Goal: Task Accomplishment & Management: Use online tool/utility

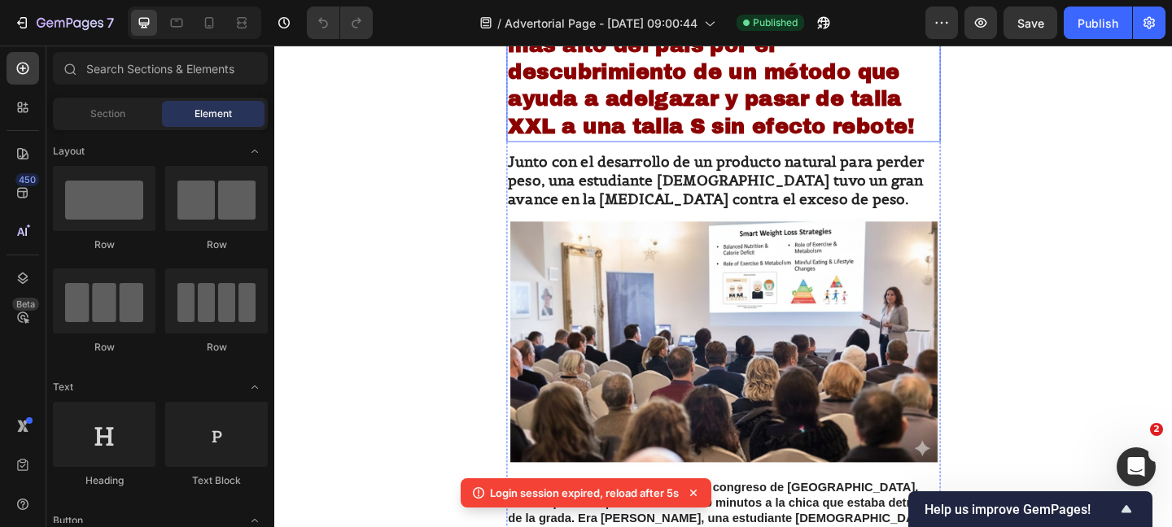
scroll to position [331, 0]
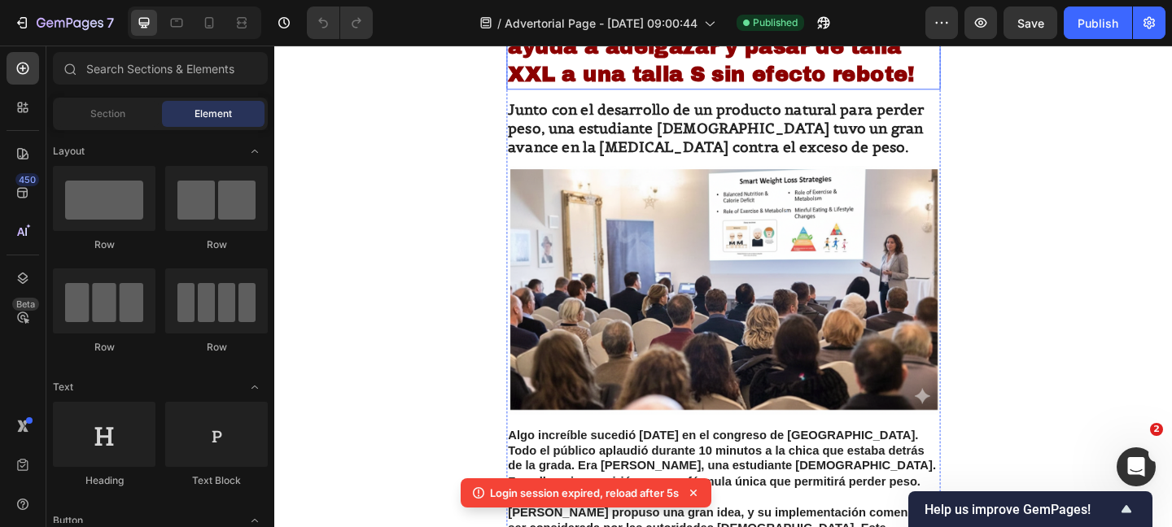
click at [672, 288] on img at bounding box center [762, 311] width 472 height 269
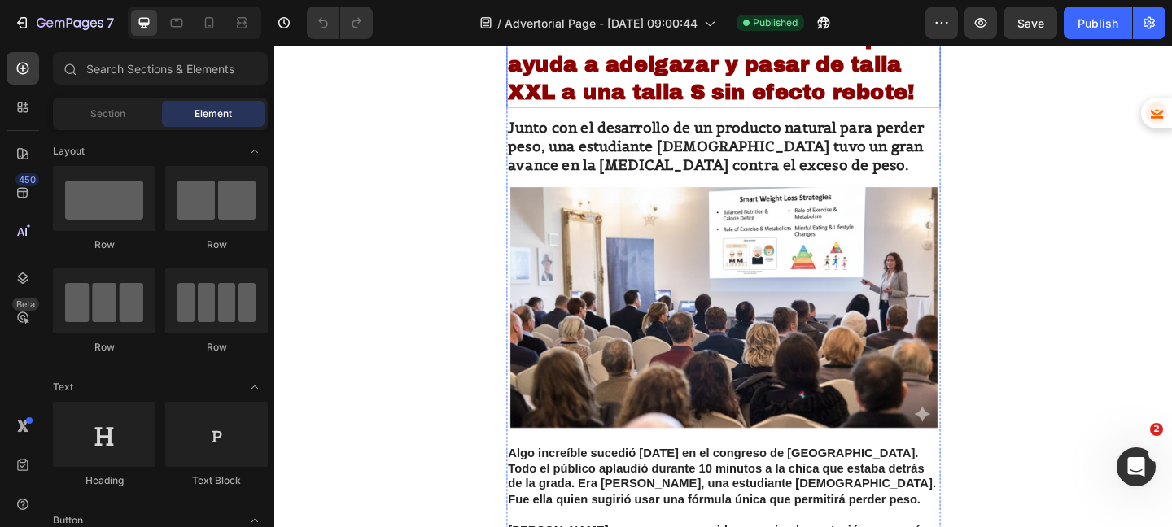
scroll to position [312, 0]
click at [685, 278] on img at bounding box center [762, 329] width 472 height 269
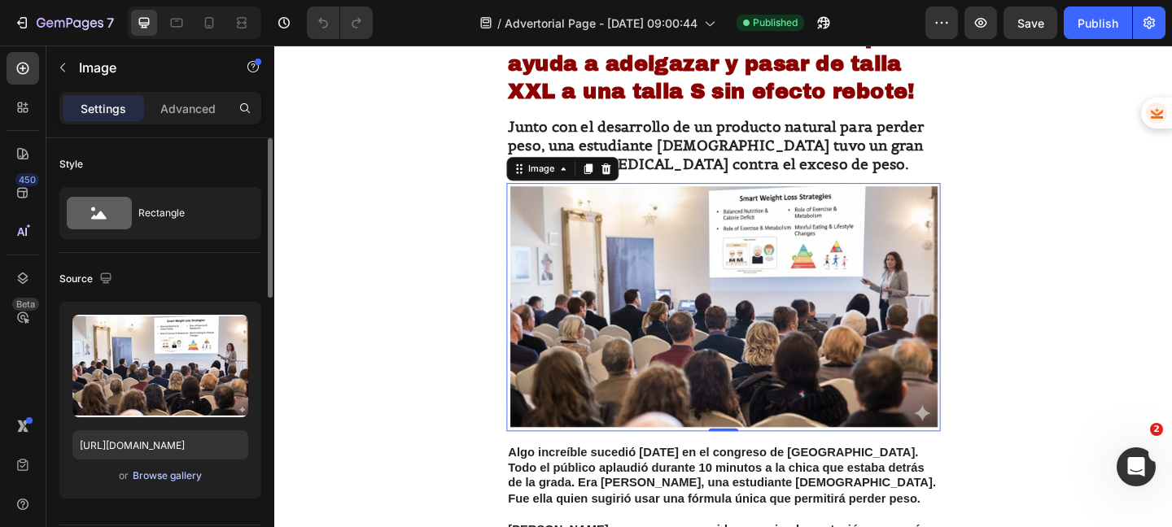
click at [153, 478] on div "Browse gallery" at bounding box center [167, 476] width 69 height 15
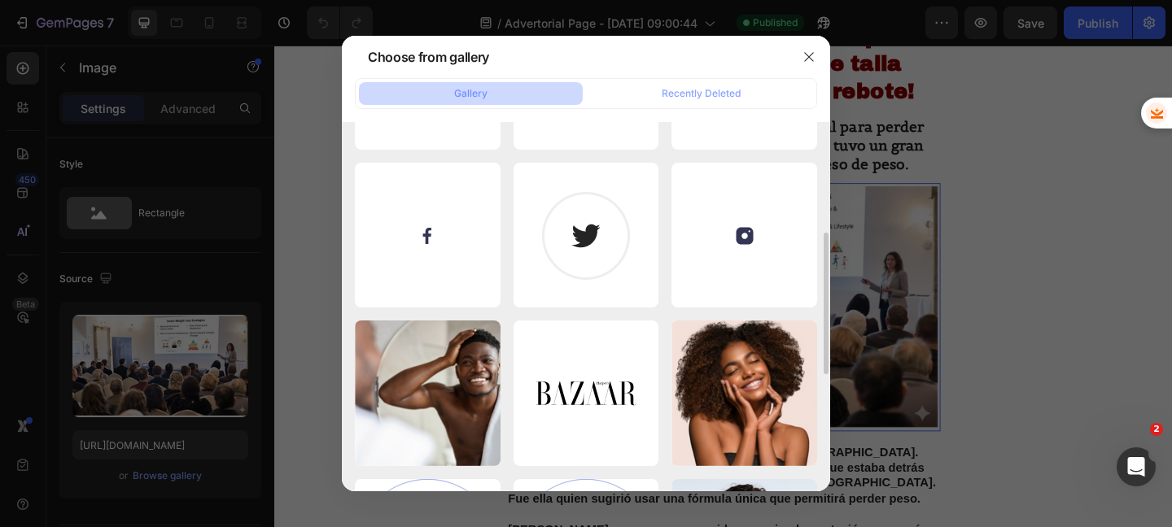
scroll to position [0, 0]
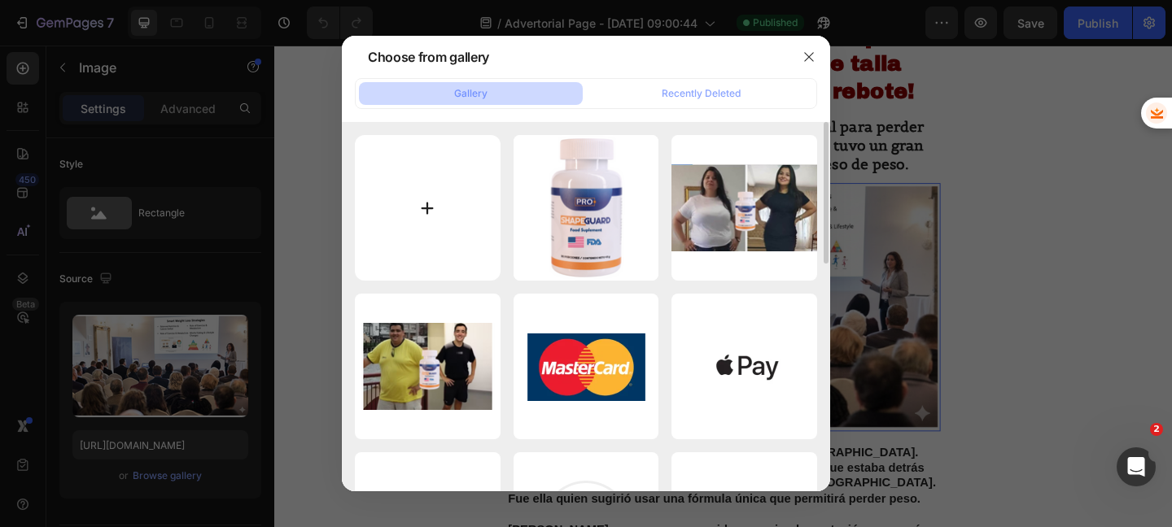
type input "C:\fakepath\ADPLEX 22.jpg"
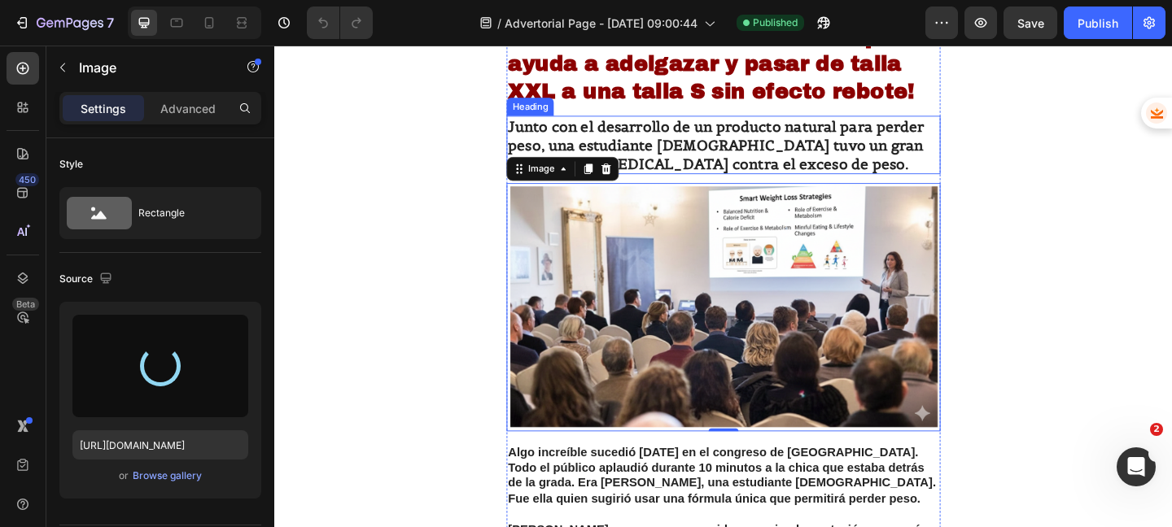
type input "https://cdn.shopify.com/s/files/1/0920/1464/1449/files/gempages_582331632338338…"
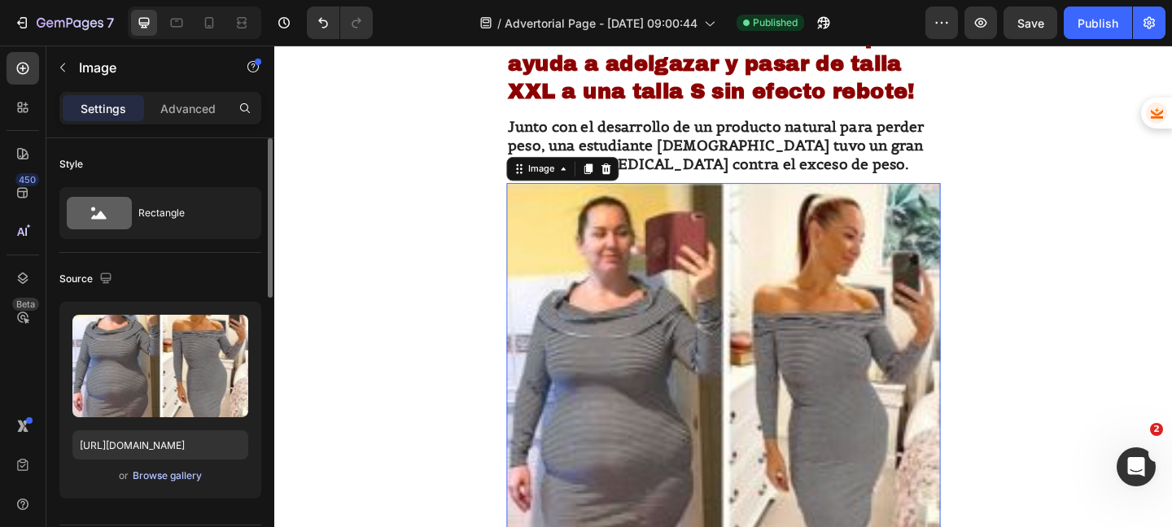
click at [167, 478] on div "Browse gallery" at bounding box center [167, 476] width 69 height 15
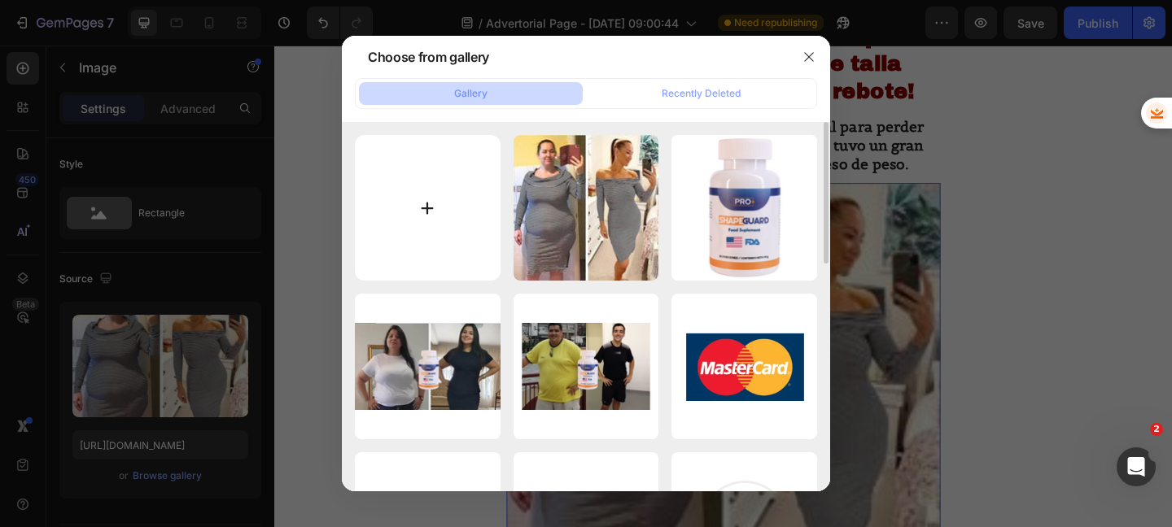
type input "C:\fakepath\Gemini_Generated_Image_iiq1i8iiq1i8iiq1.png"
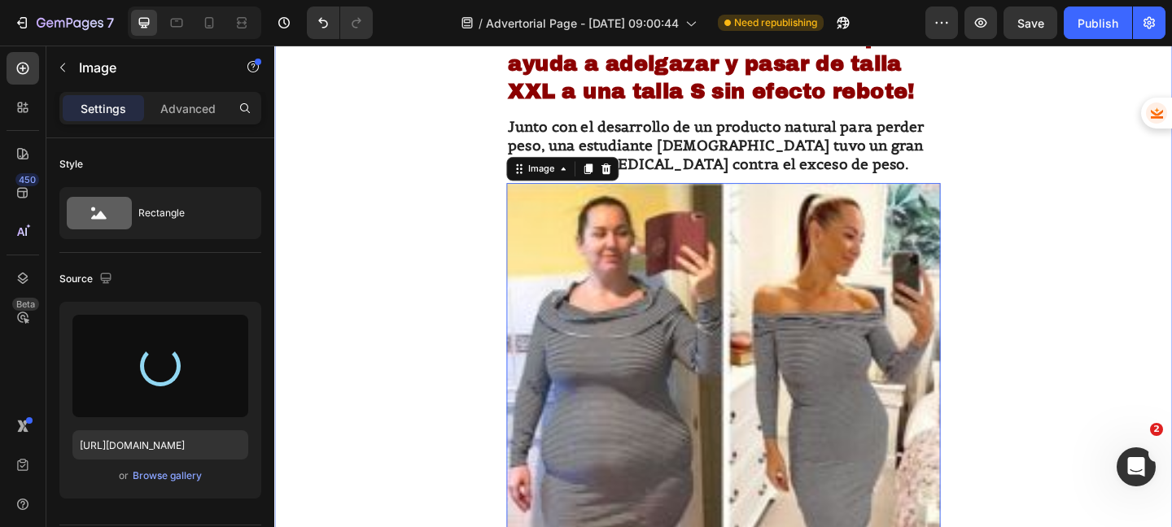
type input "https://cdn.shopify.com/s/files/1/0920/1464/1449/files/gempages_582331632338338…"
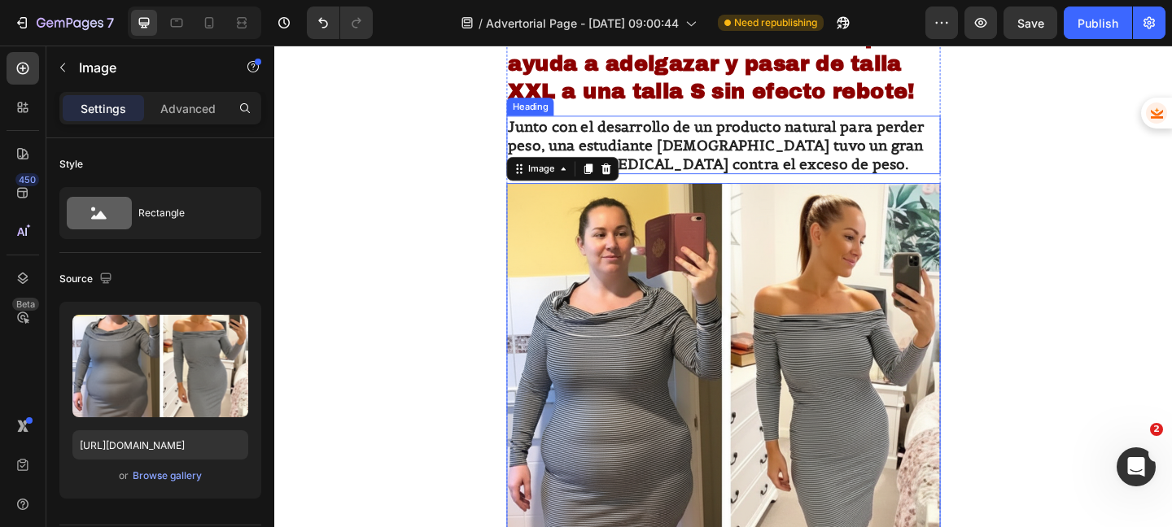
click at [853, 135] on strong "Junto con el desarrollo de un producto natural para perder peso, una estudiante…" at bounding box center [754, 153] width 452 height 59
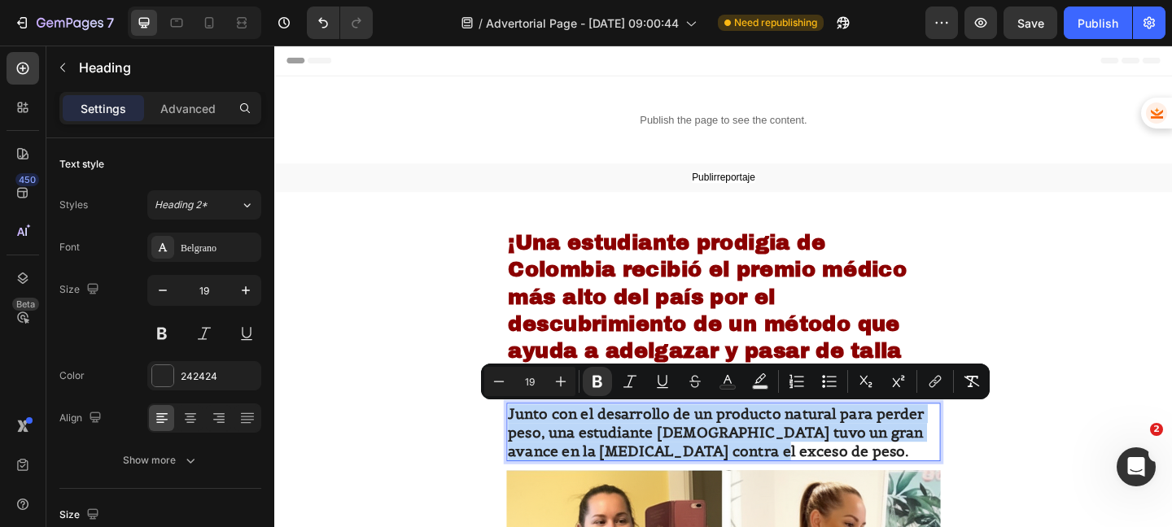
drag, startPoint x: 788, startPoint y: 490, endPoint x: 524, endPoint y: 441, distance: 268.9
click at [526, 441] on h2 "Junto con el desarrollo de un producto natural para perder peso, una estudiante…" at bounding box center [762, 465] width 472 height 63
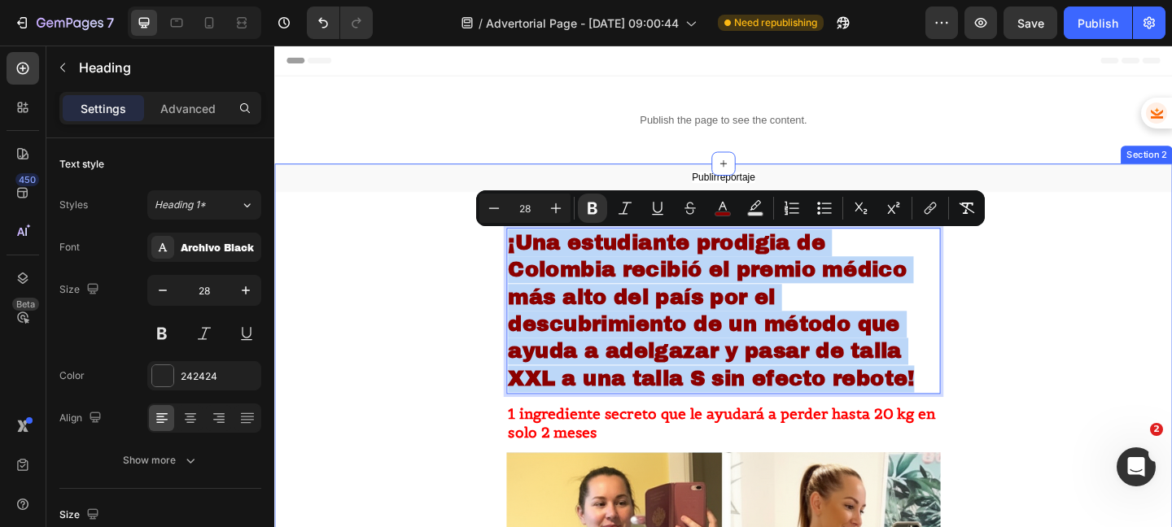
drag, startPoint x: 968, startPoint y: 404, endPoint x: 508, endPoint y: 247, distance: 486.6
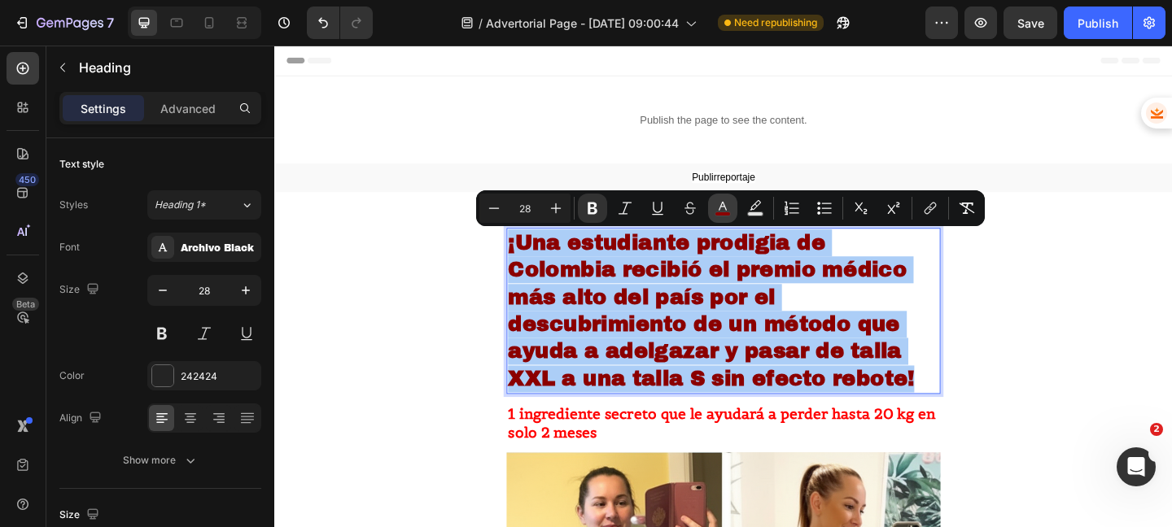
click at [723, 209] on icon "Editor contextual toolbar" at bounding box center [722, 208] width 16 height 16
type input "0000DA"
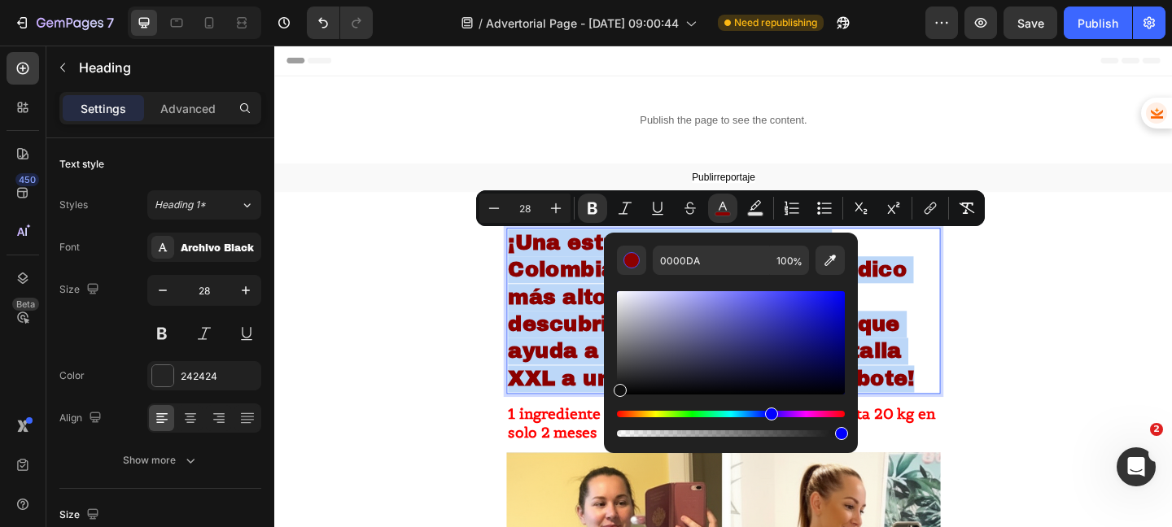
type input "111111"
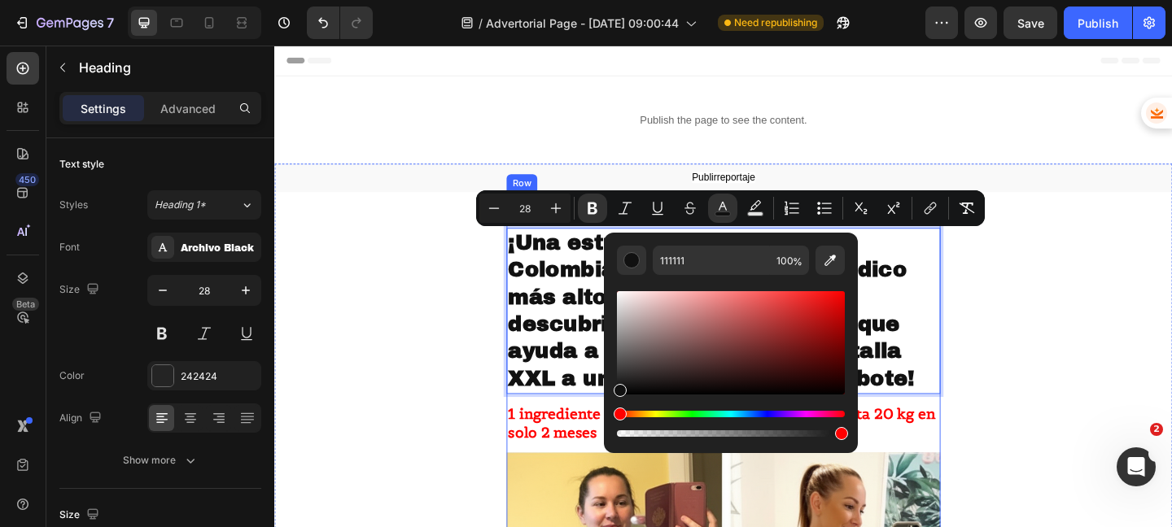
drag, startPoint x: 1116, startPoint y: 352, endPoint x: 623, endPoint y: 426, distance: 498.5
click at [563, 395] on p "¡Una estudiante prodigia de Colombia recibió el premio médico más alto del país…" at bounding box center [762, 334] width 469 height 177
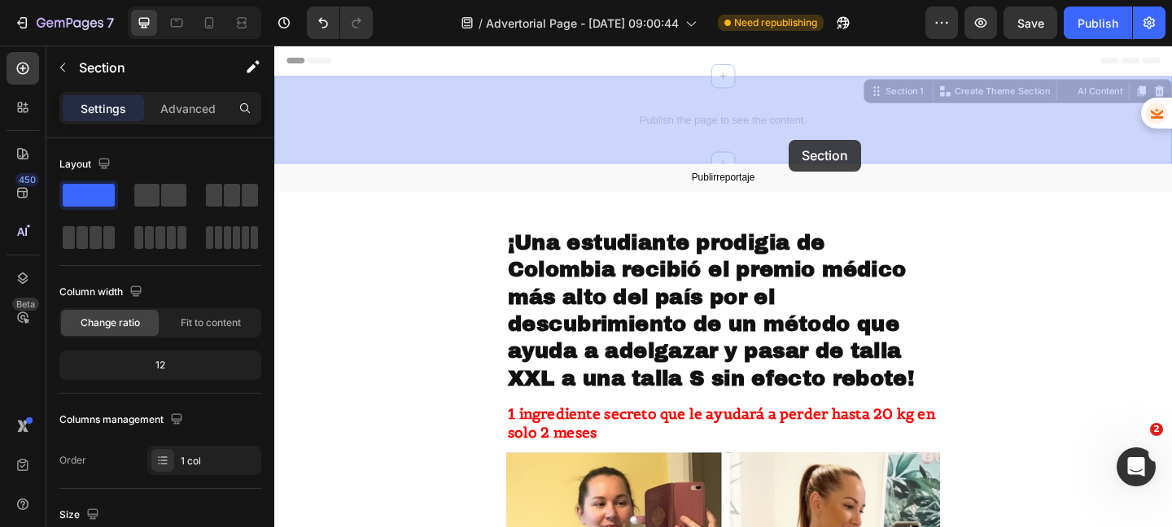
drag, startPoint x: 838, startPoint y: 168, endPoint x: 834, endPoint y: 146, distance: 22.3
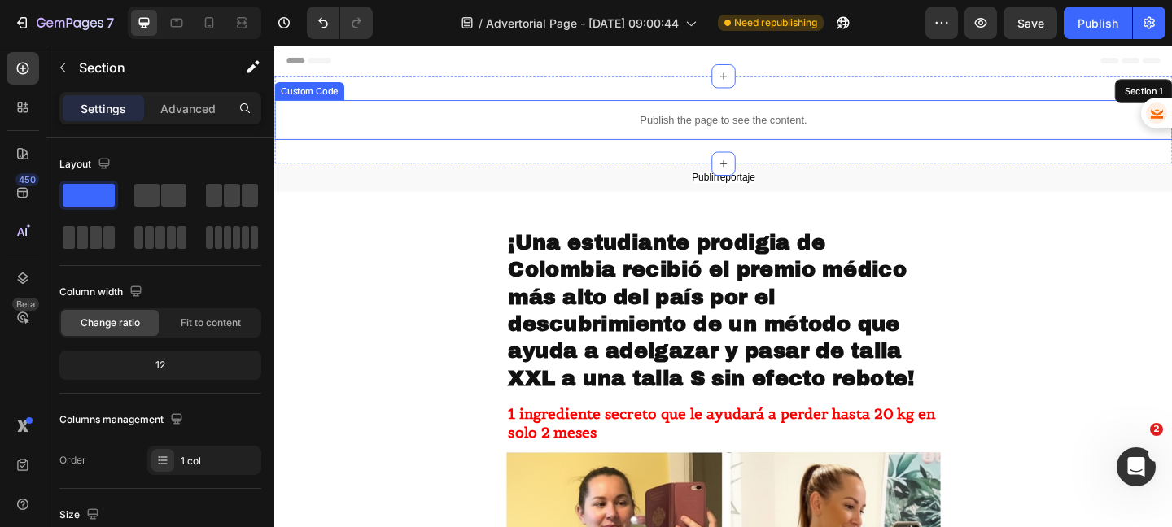
drag, startPoint x: 766, startPoint y: 169, endPoint x: 766, endPoint y: 142, distance: 26.9
click at [766, 142] on div "Publish the page to see the content. Custom Code Section 1" at bounding box center [762, 126] width 976 height 95
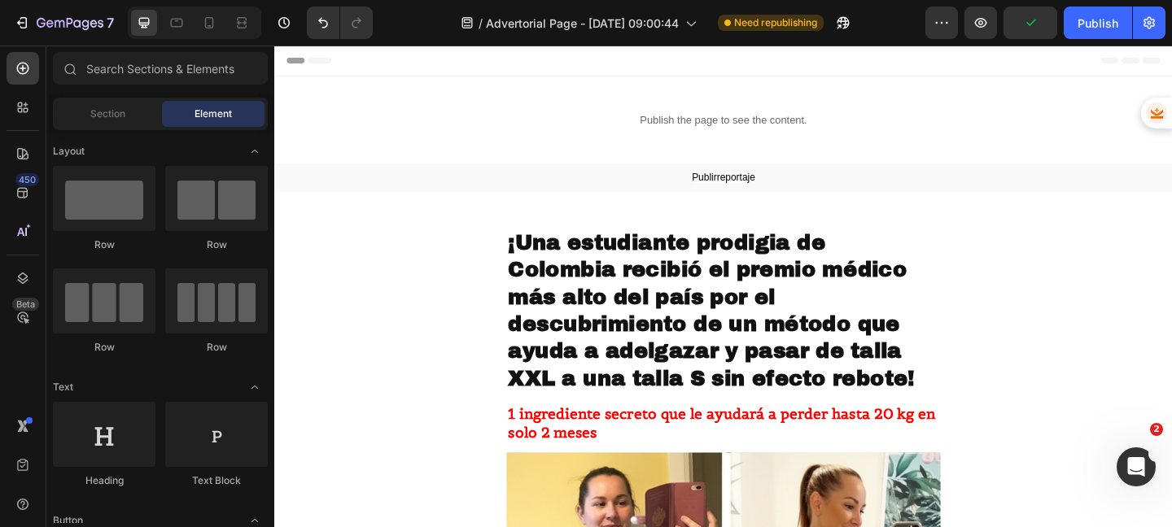
click at [814, 58] on div "Header" at bounding box center [762, 62] width 950 height 33
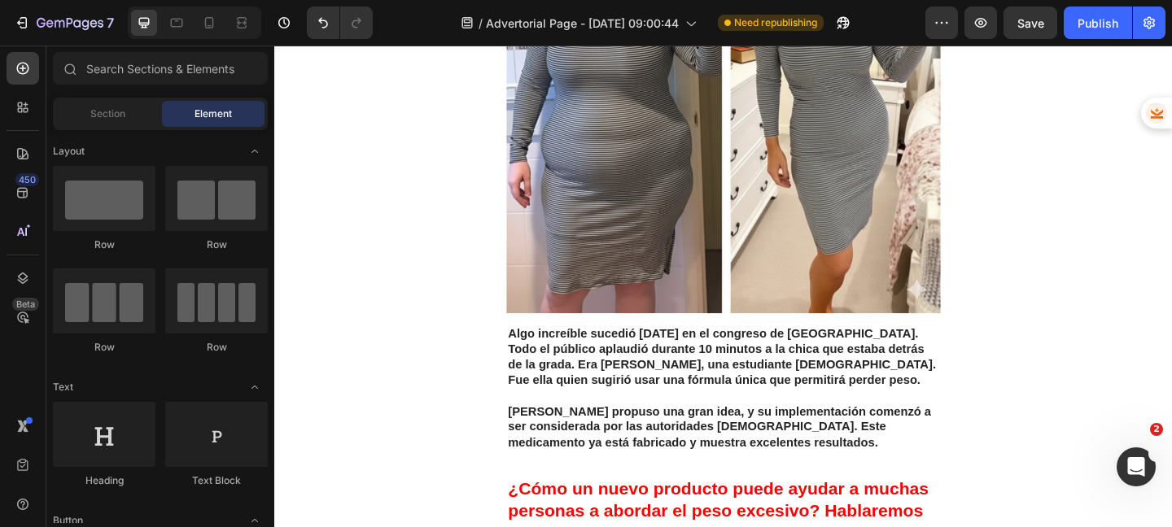
scroll to position [624, 0]
click at [1096, 37] on button "Publish" at bounding box center [1097, 23] width 68 height 33
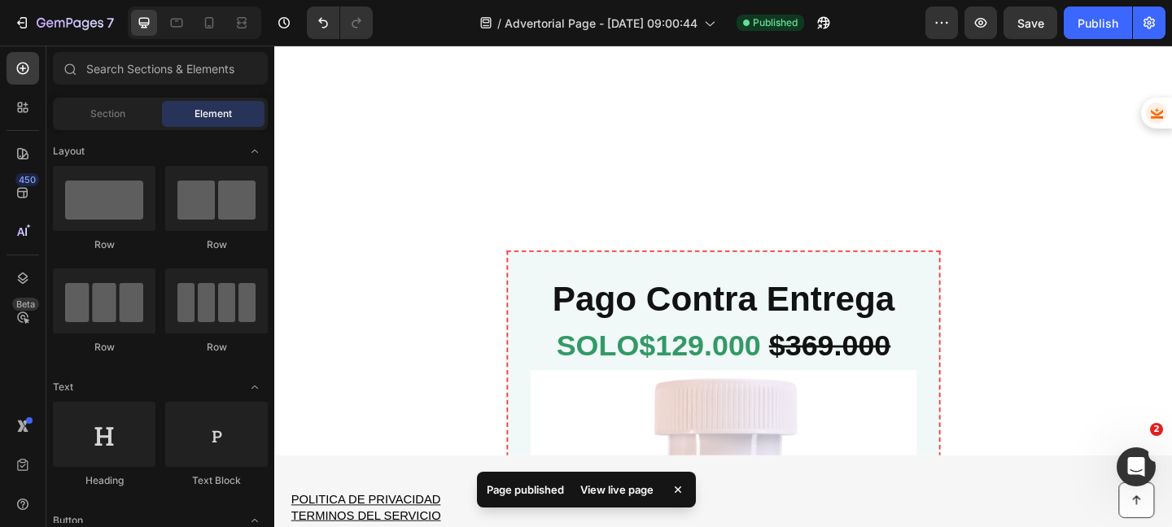
scroll to position [6193, 0]
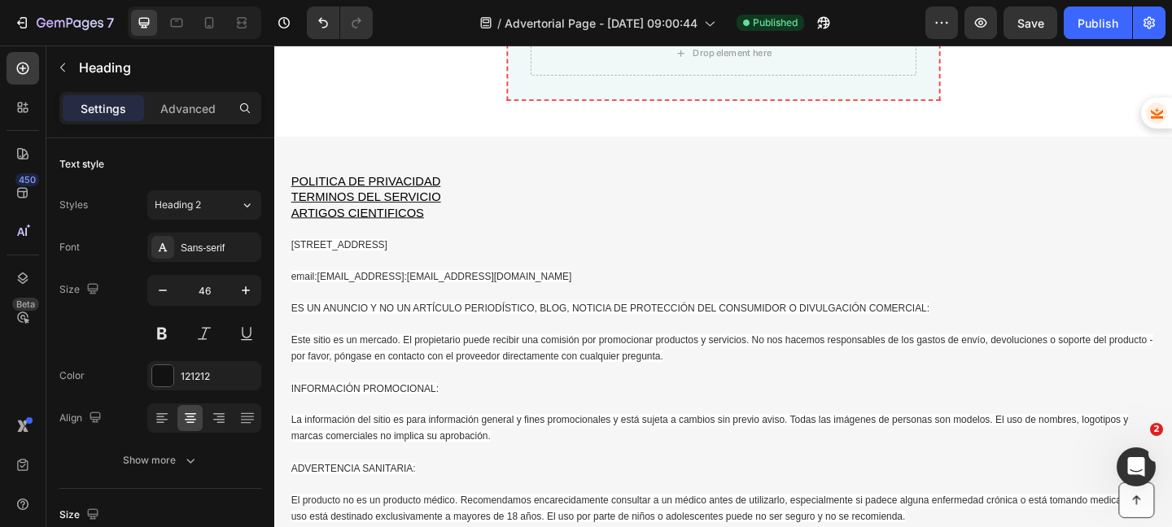
scroll to position [6190, 0]
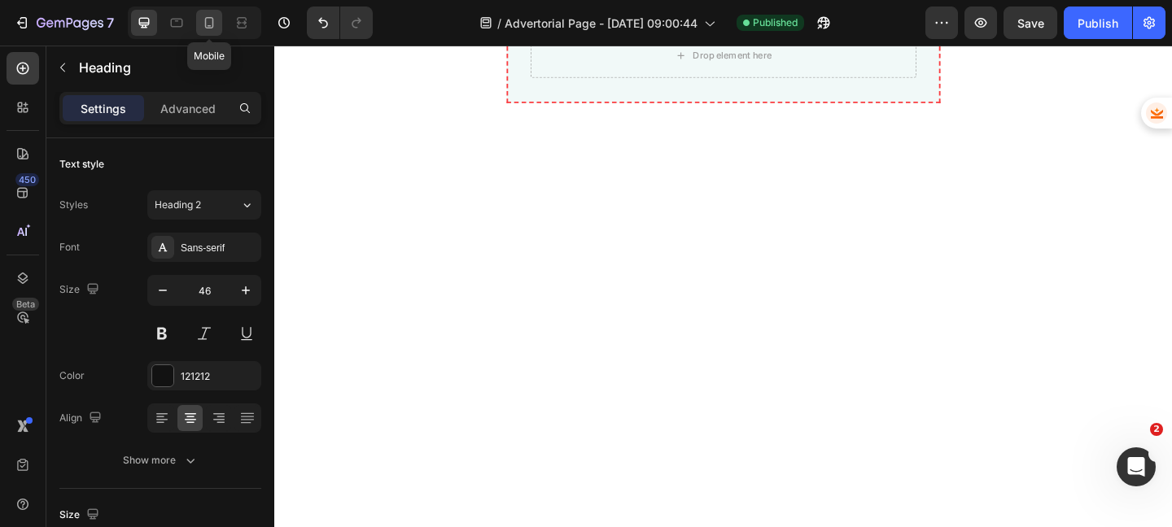
click at [203, 35] on div at bounding box center [209, 23] width 26 height 26
type input "41"
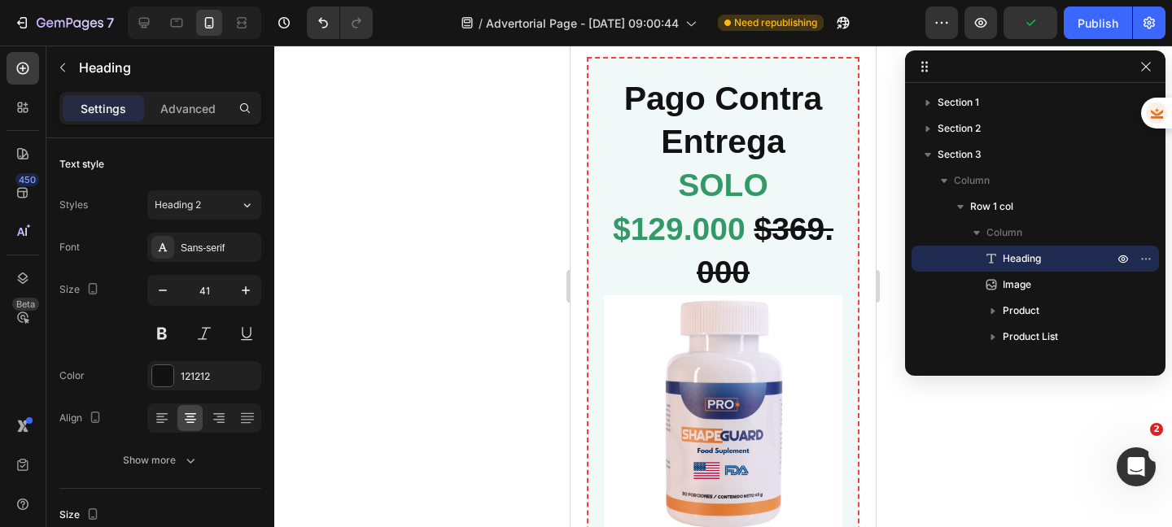
scroll to position [6507, 0]
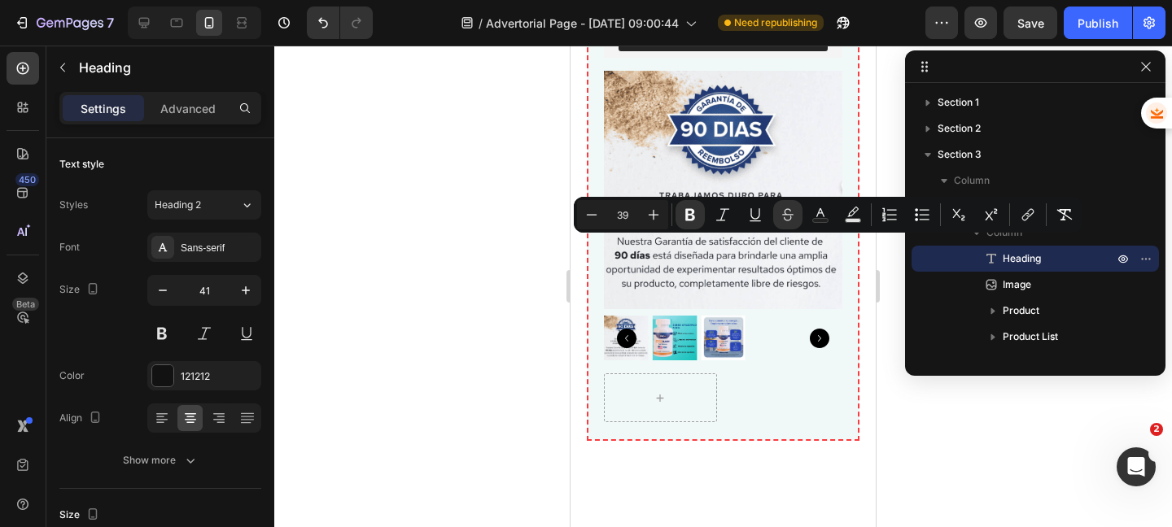
drag, startPoint x: 752, startPoint y: 264, endPoint x: 764, endPoint y: 306, distance: 43.3
click at [600, 213] on button "Minus" at bounding box center [591, 214] width 29 height 29
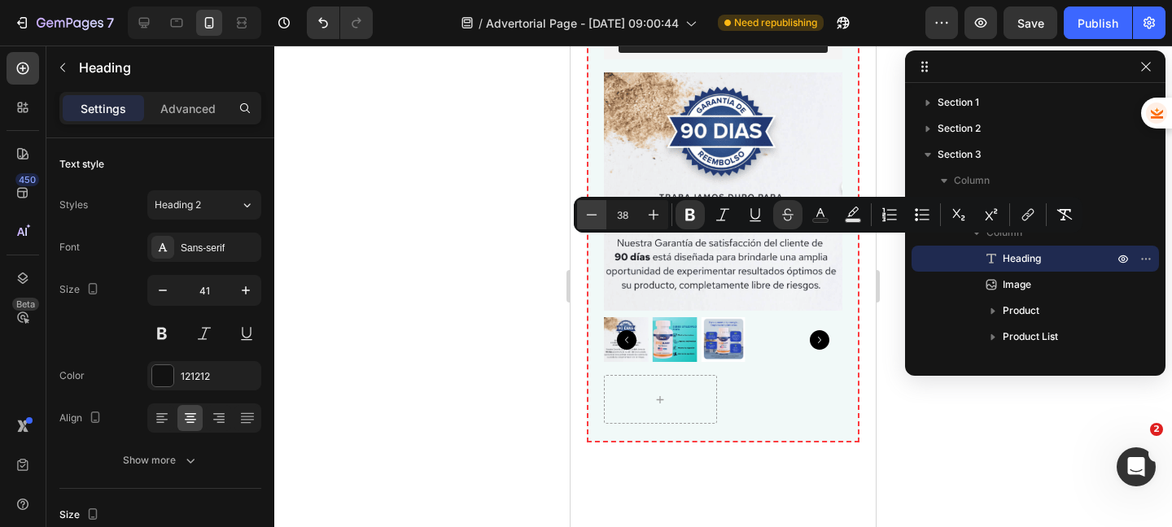
click at [600, 214] on button "Minus" at bounding box center [591, 214] width 29 height 29
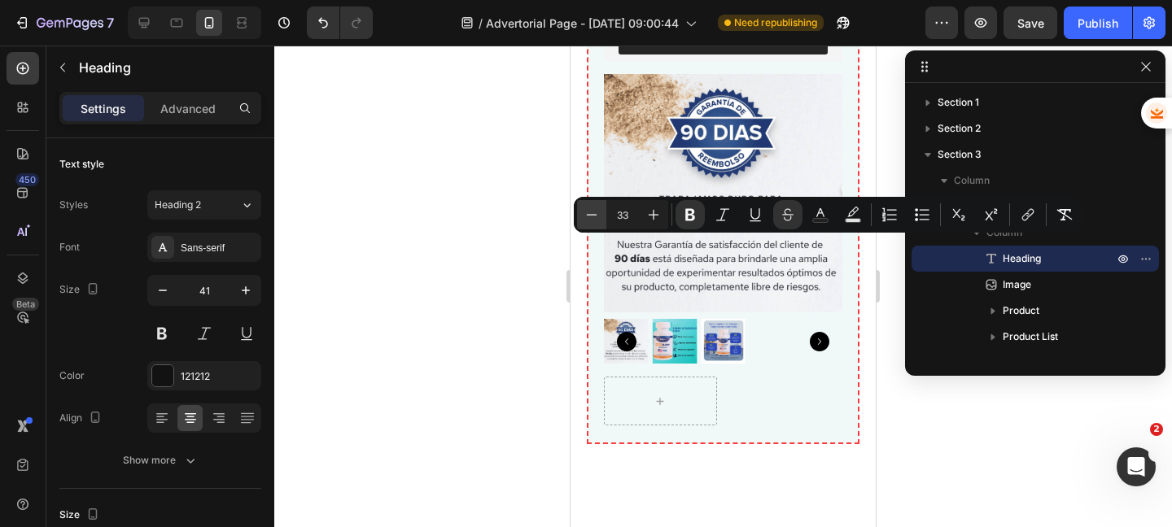
click at [600, 214] on button "Minus" at bounding box center [591, 214] width 29 height 29
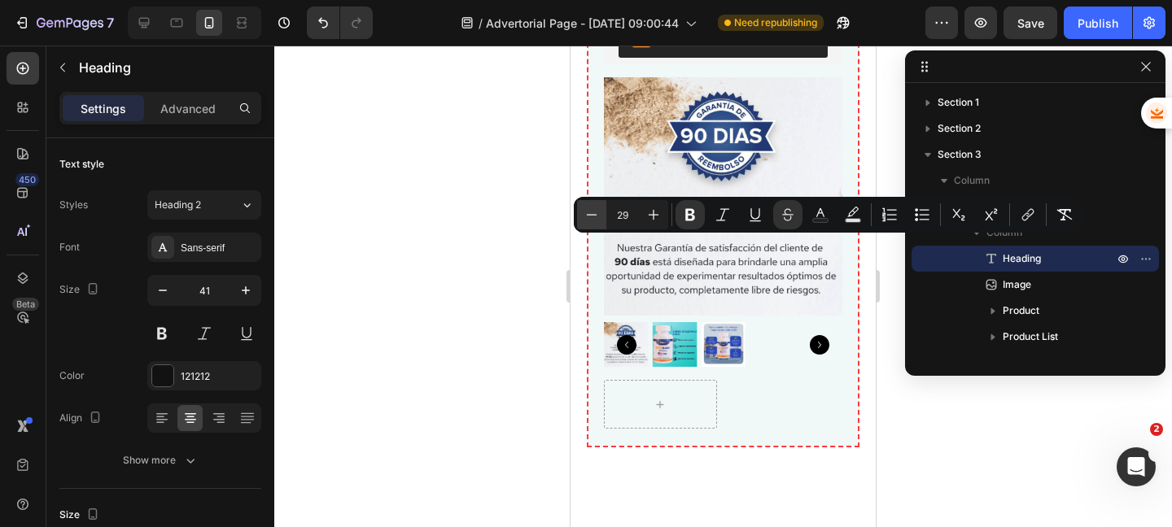
click at [600, 214] on button "Minus" at bounding box center [591, 214] width 29 height 29
type input "27"
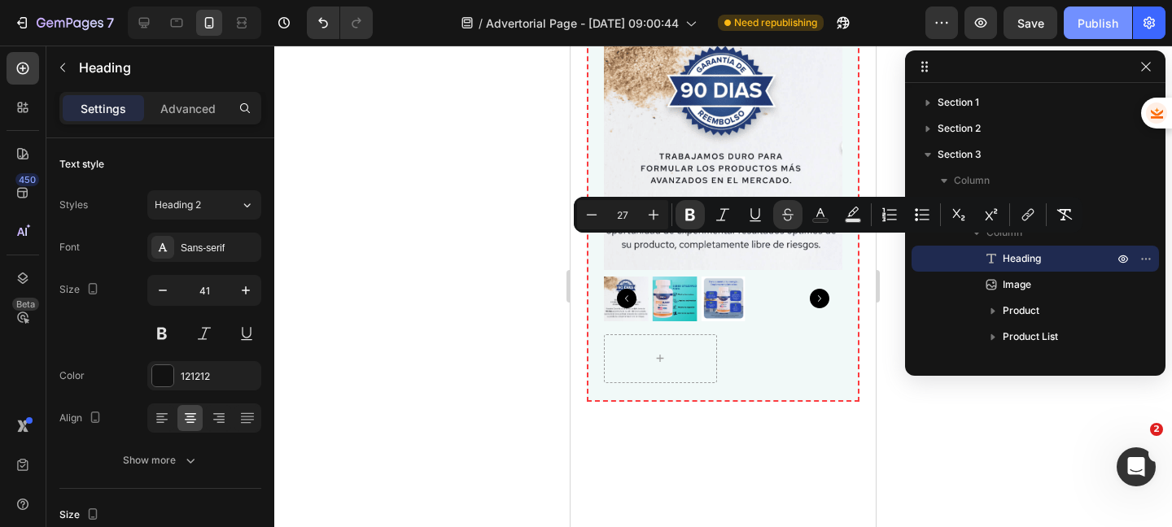
click at [1084, 26] on div "Publish" at bounding box center [1097, 23] width 41 height 17
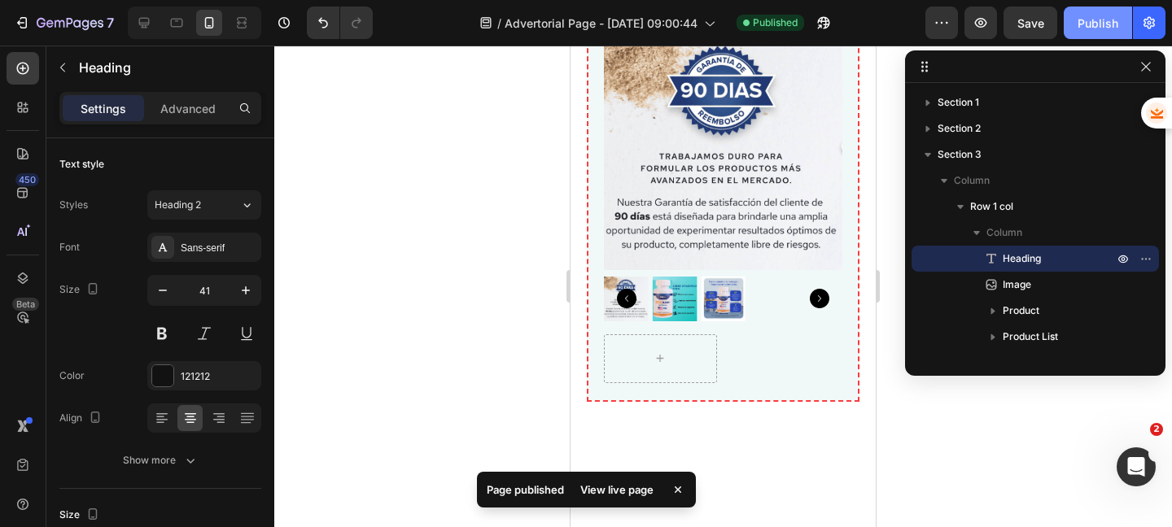
click at [1076, 29] on button "Publish" at bounding box center [1097, 23] width 68 height 33
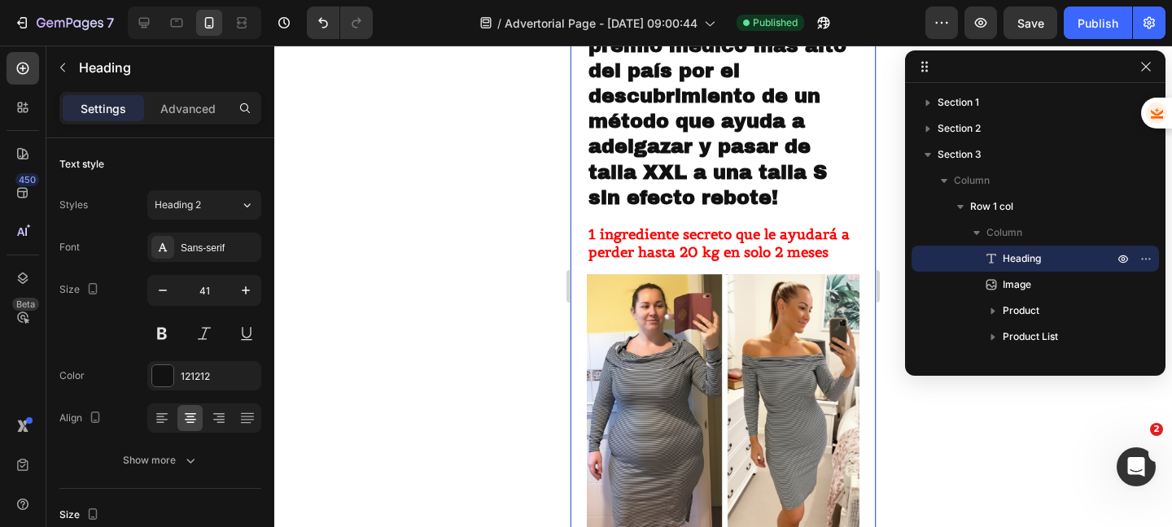
scroll to position [0, 0]
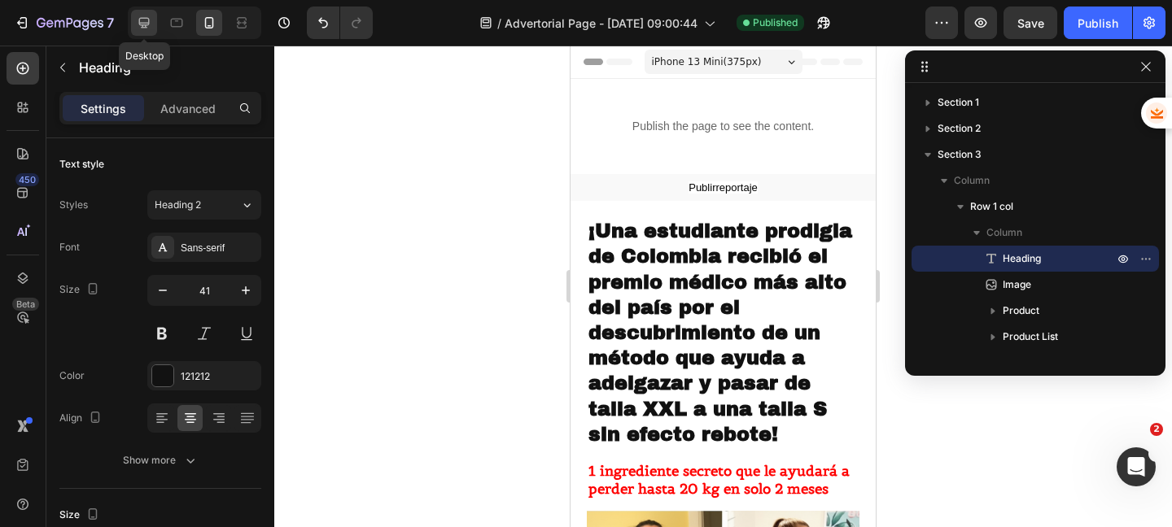
click at [140, 21] on icon at bounding box center [144, 23] width 16 height 16
type input "46"
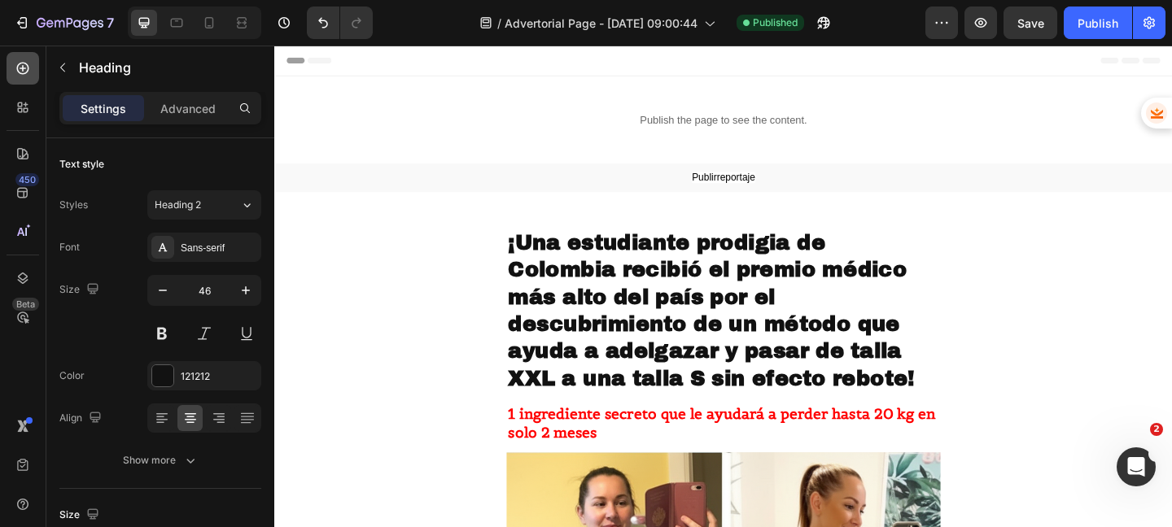
click at [33, 72] on div at bounding box center [23, 68] width 33 height 33
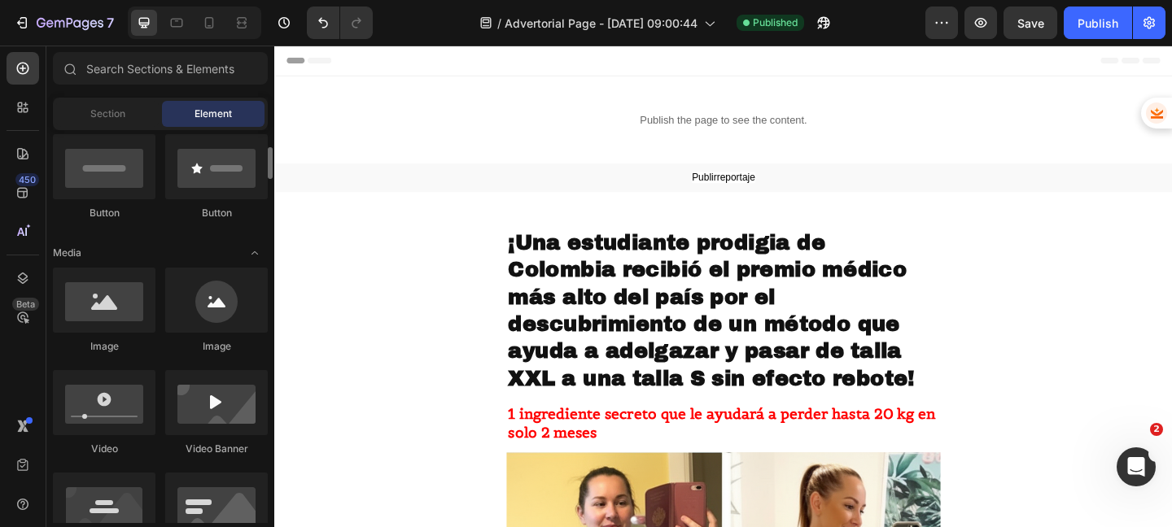
scroll to position [439, 0]
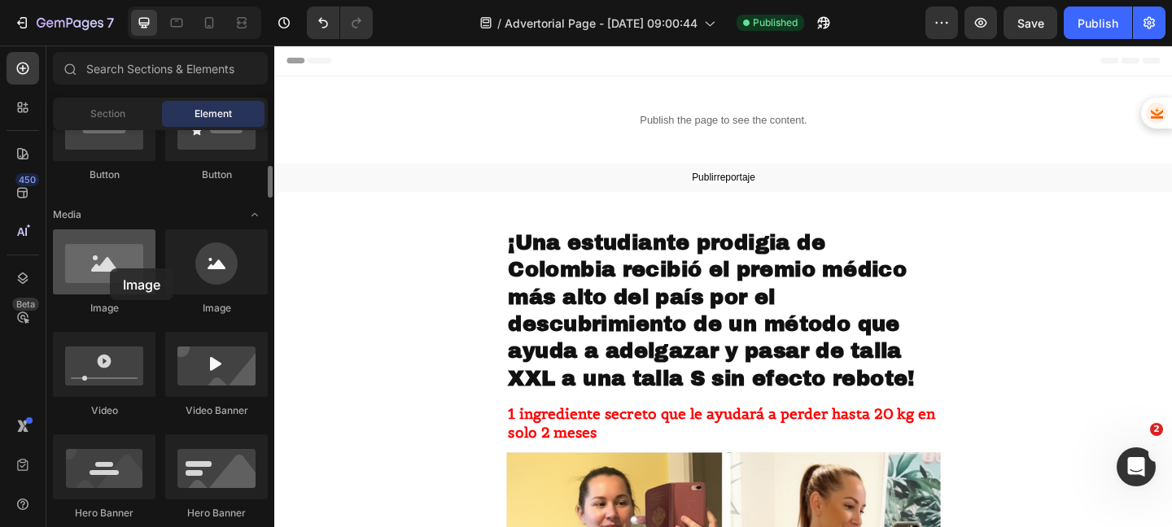
drag, startPoint x: 131, startPoint y: 274, endPoint x: 103, endPoint y: 269, distance: 29.0
click at [105, 269] on div at bounding box center [104, 261] width 103 height 65
click at [103, 269] on div at bounding box center [104, 261] width 103 height 65
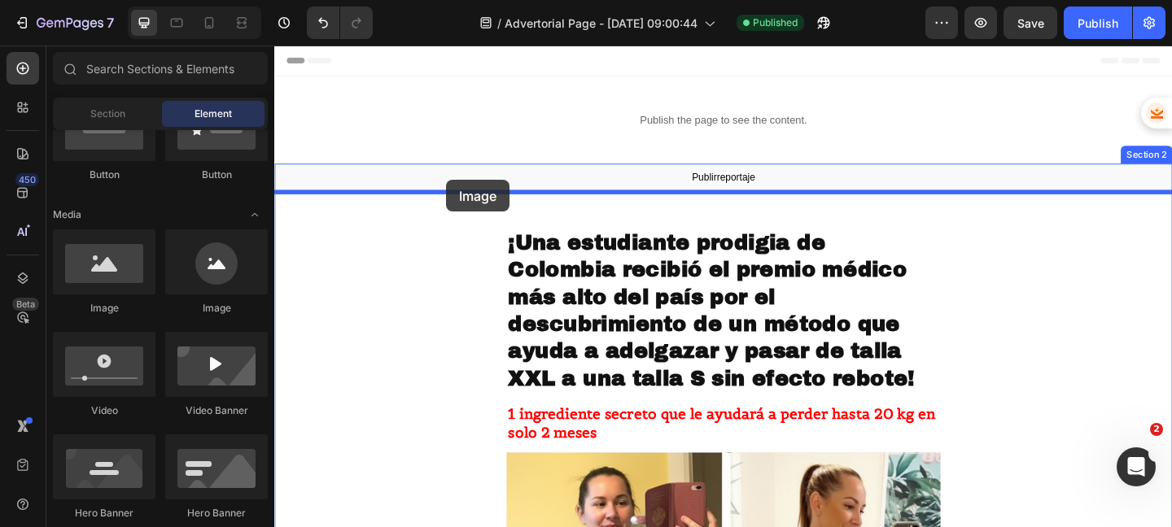
drag, startPoint x: 395, startPoint y: 316, endPoint x: 461, endPoint y: 192, distance: 140.5
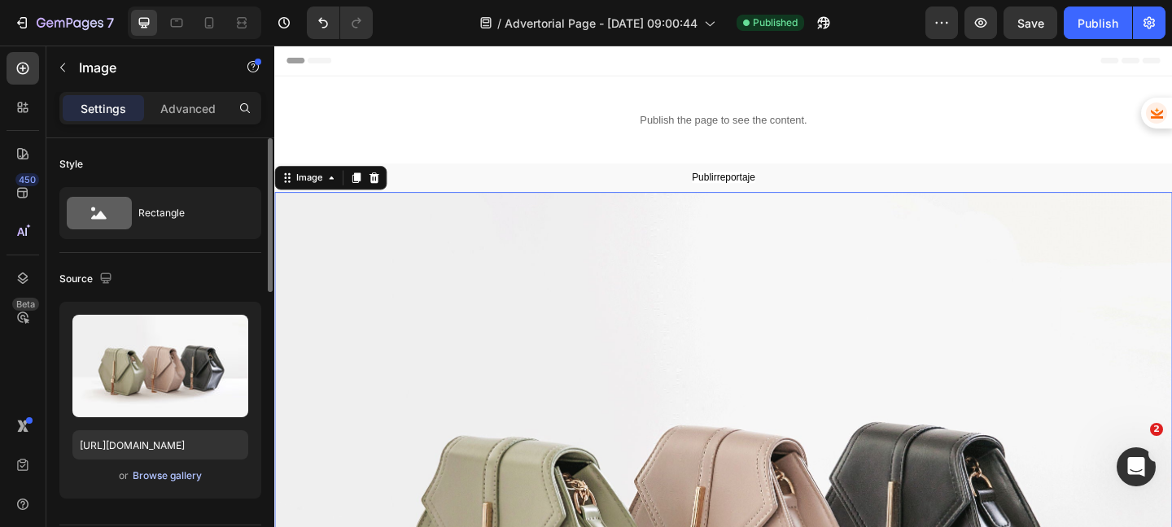
click at [155, 477] on div "Browse gallery" at bounding box center [167, 476] width 69 height 15
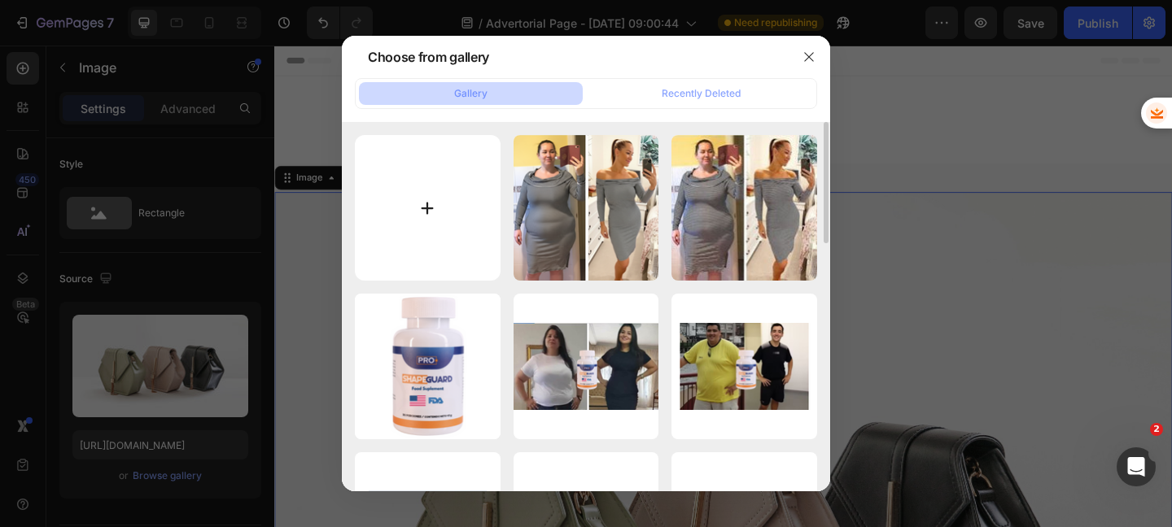
type input "C:\fakepath\logo.webp"
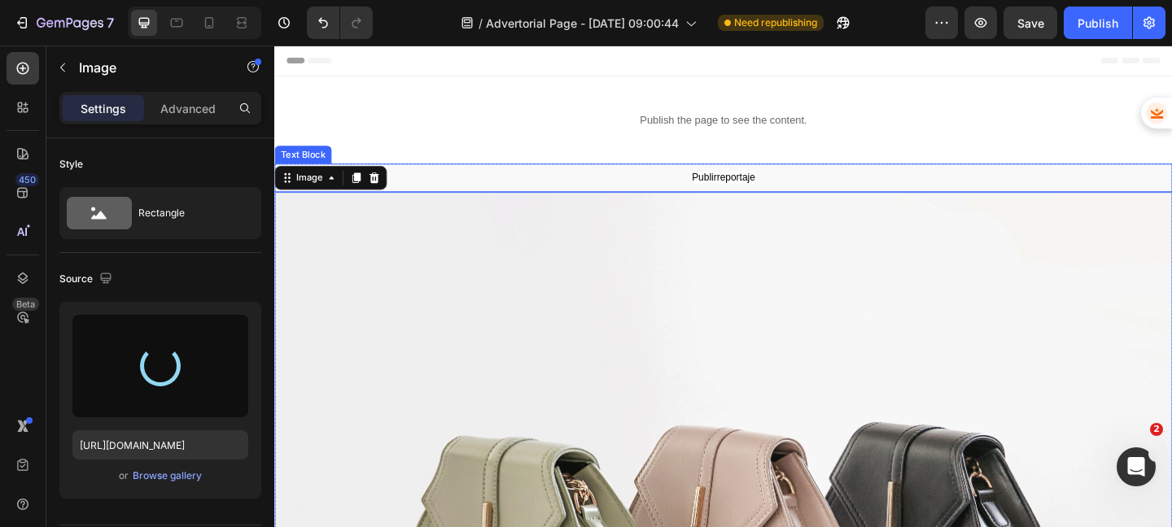
type input "https://cdn.shopify.com/s/files/1/0920/1464/1449/files/gempages_582331632338338…"
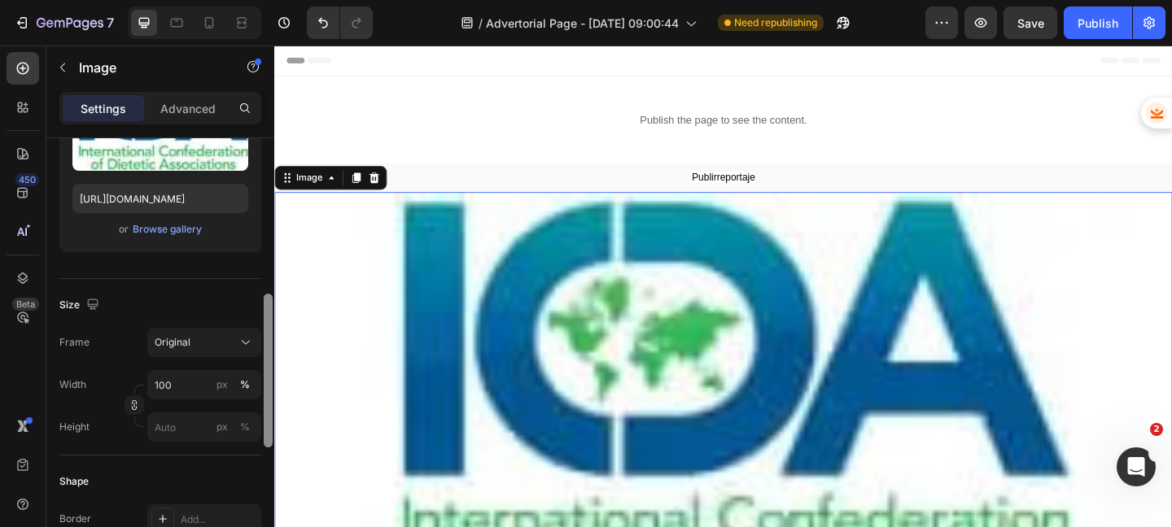
scroll to position [337, 0]
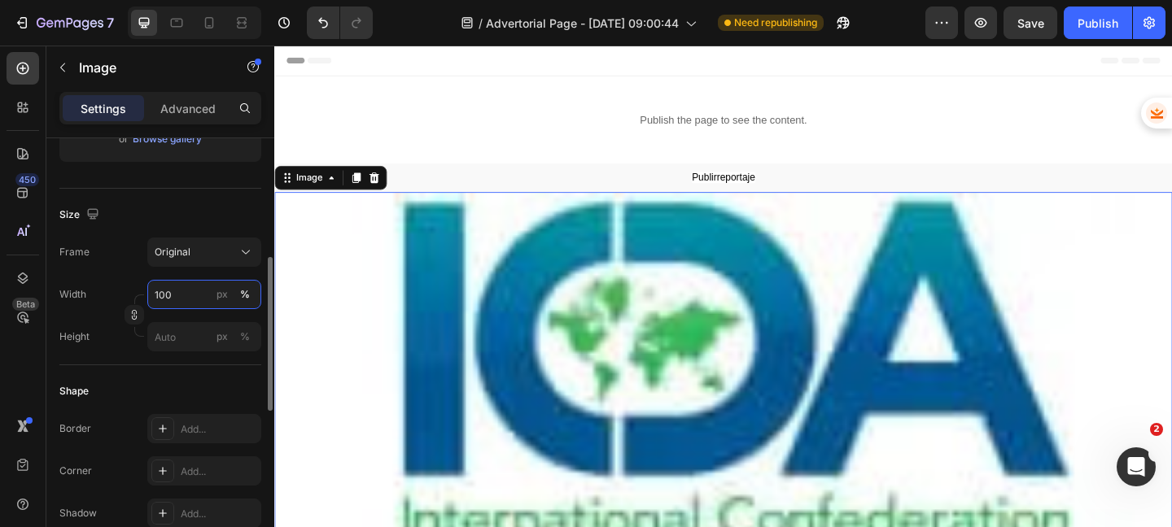
click at [172, 291] on input "100" at bounding box center [204, 294] width 114 height 29
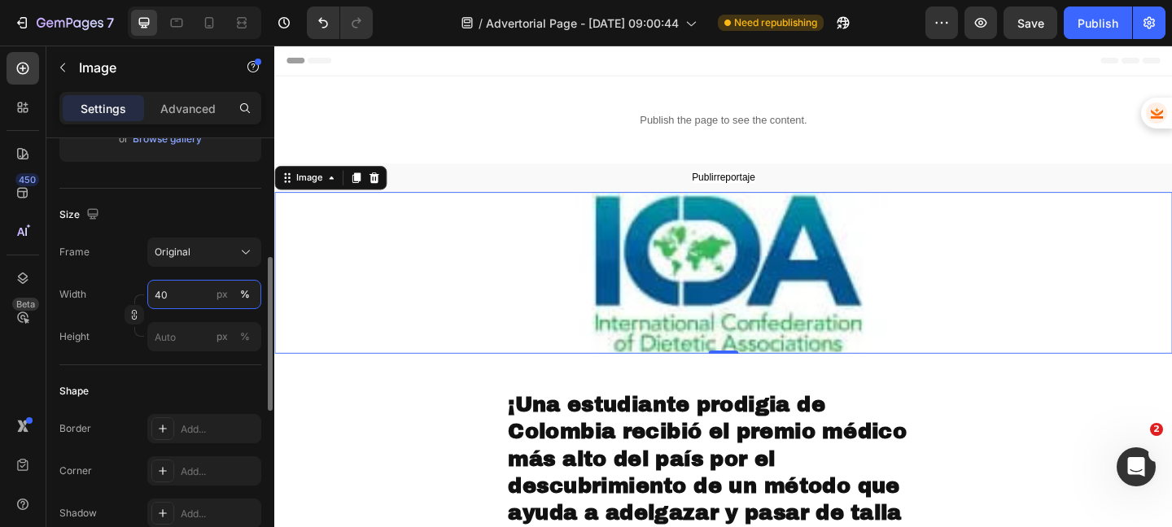
type input "4"
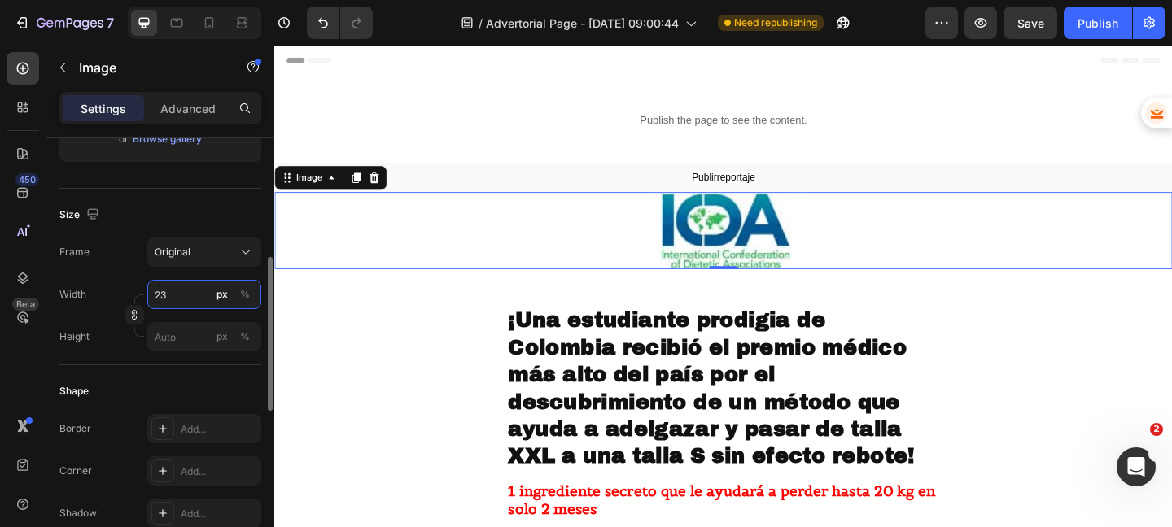
type input "2"
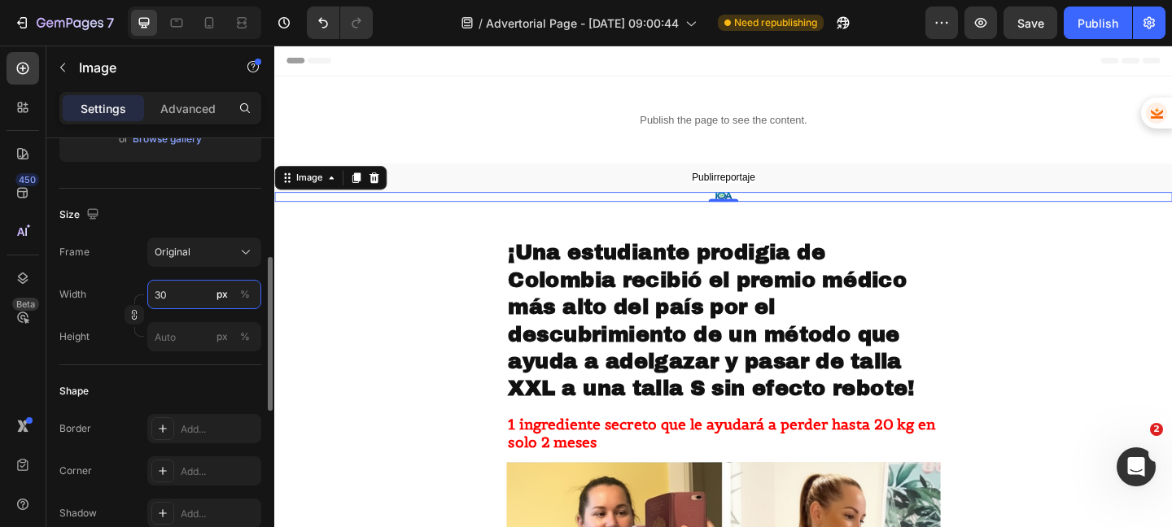
type input "3"
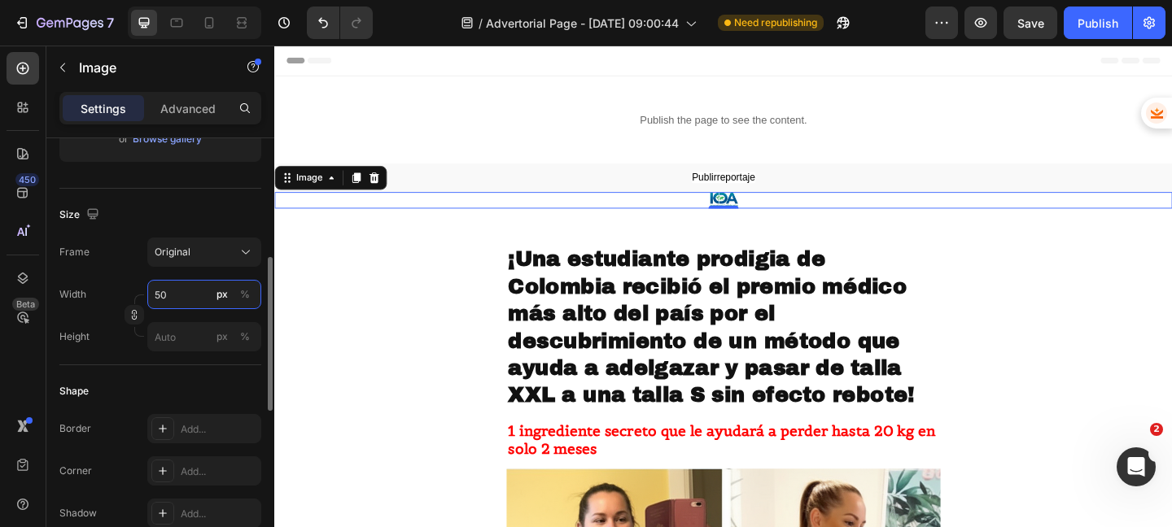
type input "5"
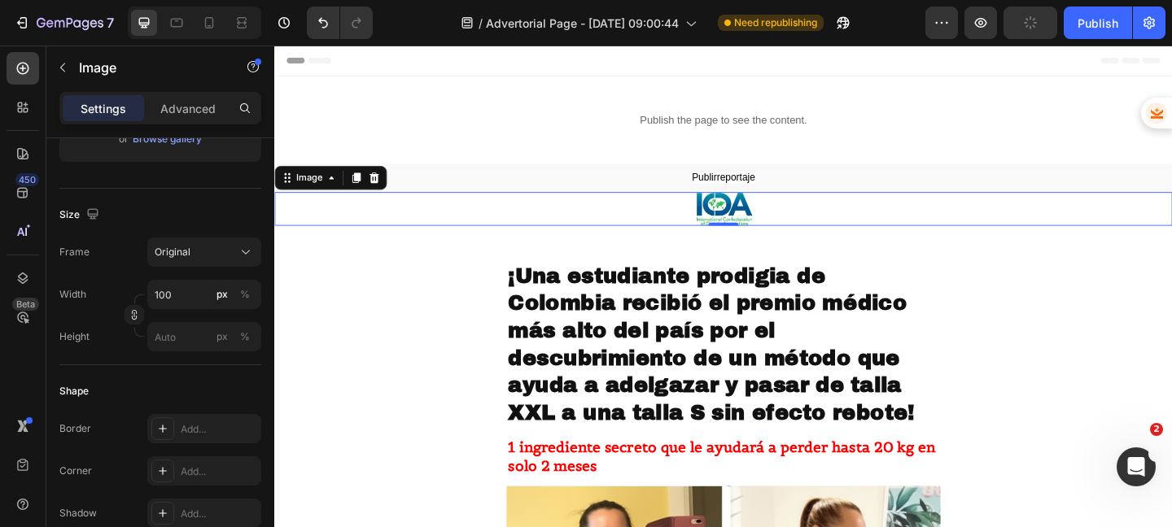
click at [674, 217] on div at bounding box center [762, 223] width 976 height 37
click at [191, 289] on input "100" at bounding box center [204, 294] width 114 height 29
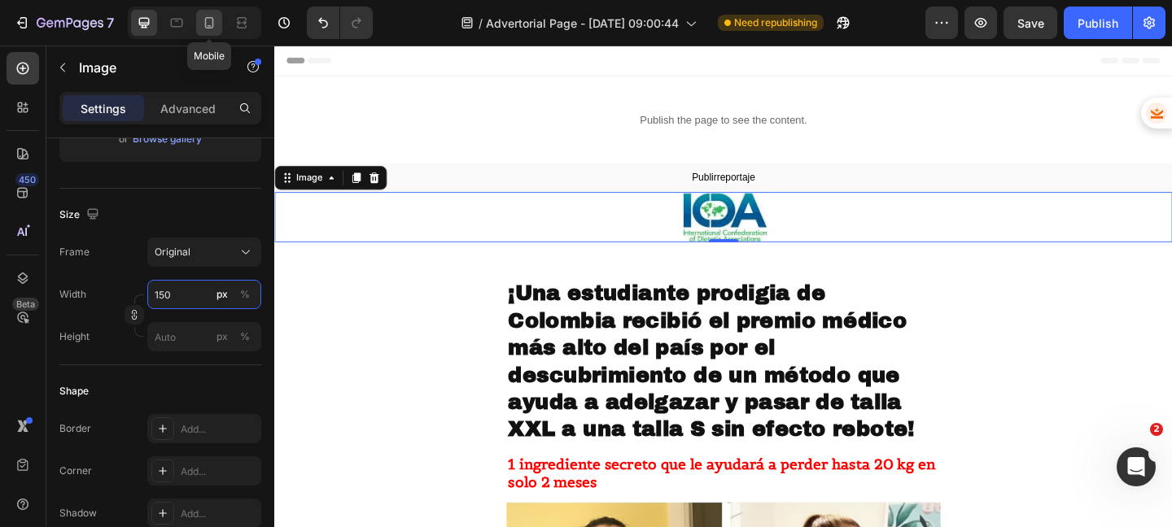
type input "150"
click at [207, 22] on icon at bounding box center [209, 23] width 16 height 16
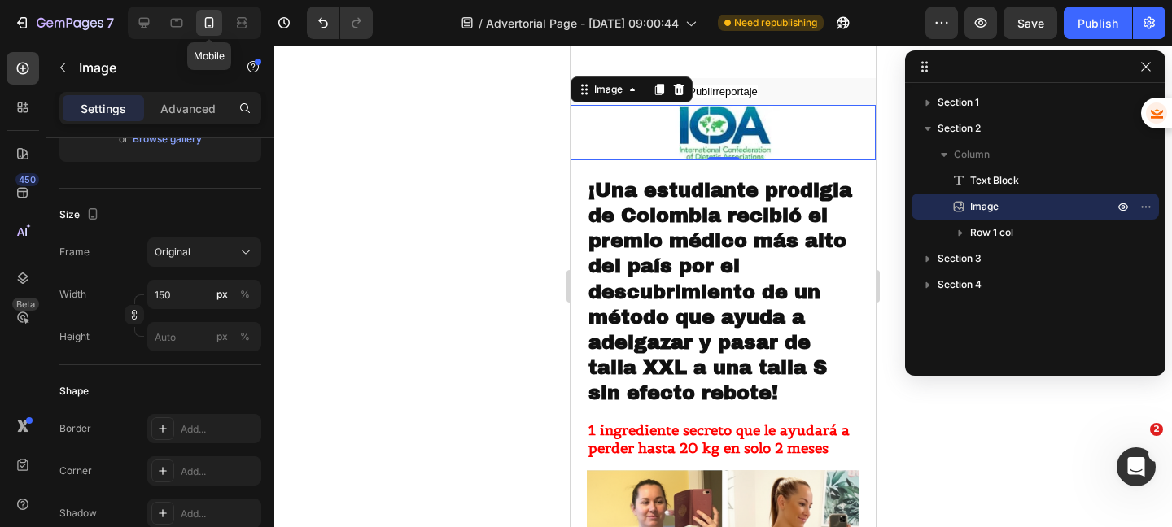
scroll to position [98, 0]
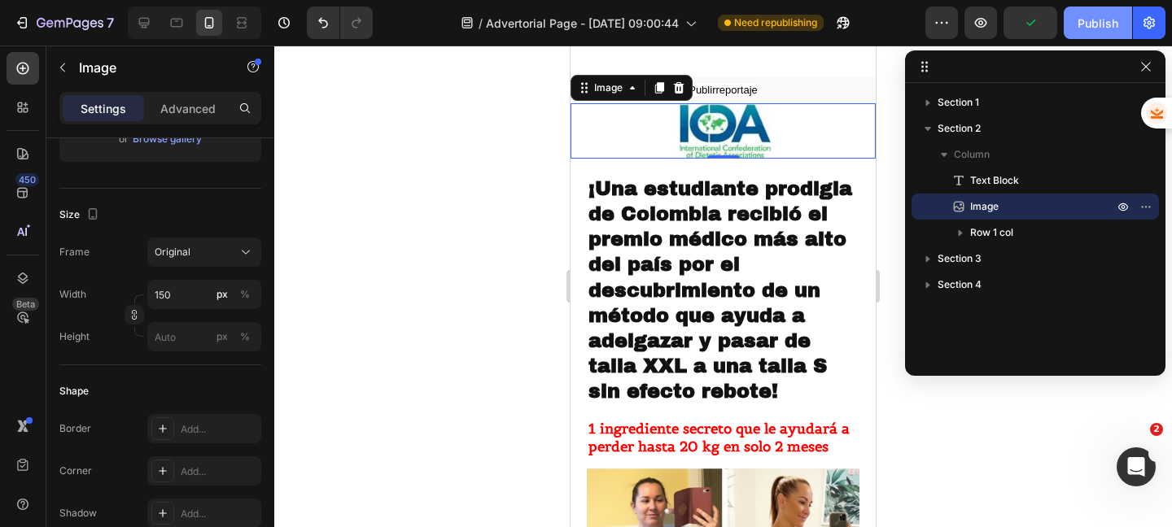
click at [1096, 12] on button "Publish" at bounding box center [1097, 23] width 68 height 33
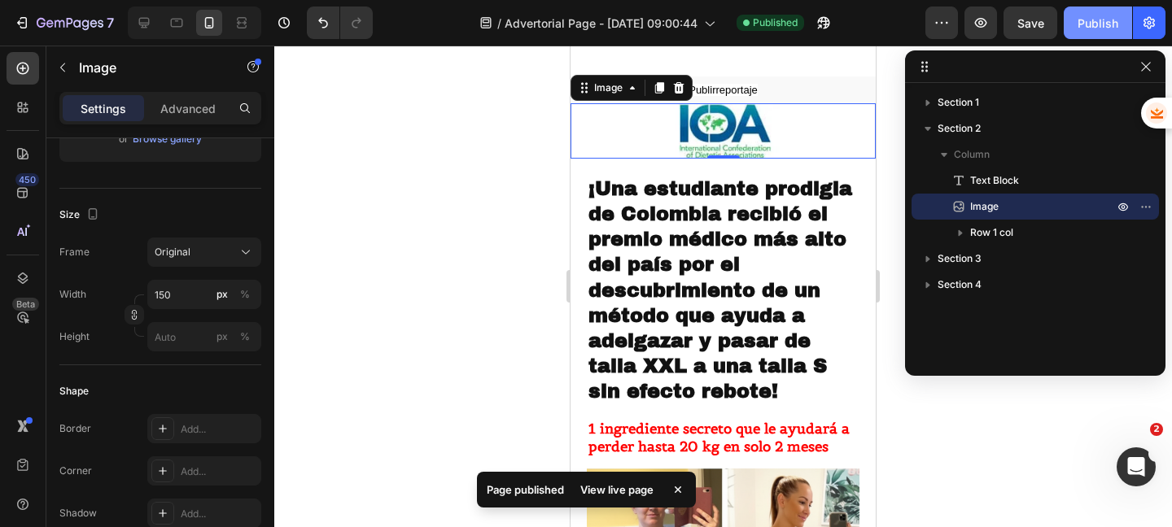
click at [1076, 23] on button "Publish" at bounding box center [1097, 23] width 68 height 33
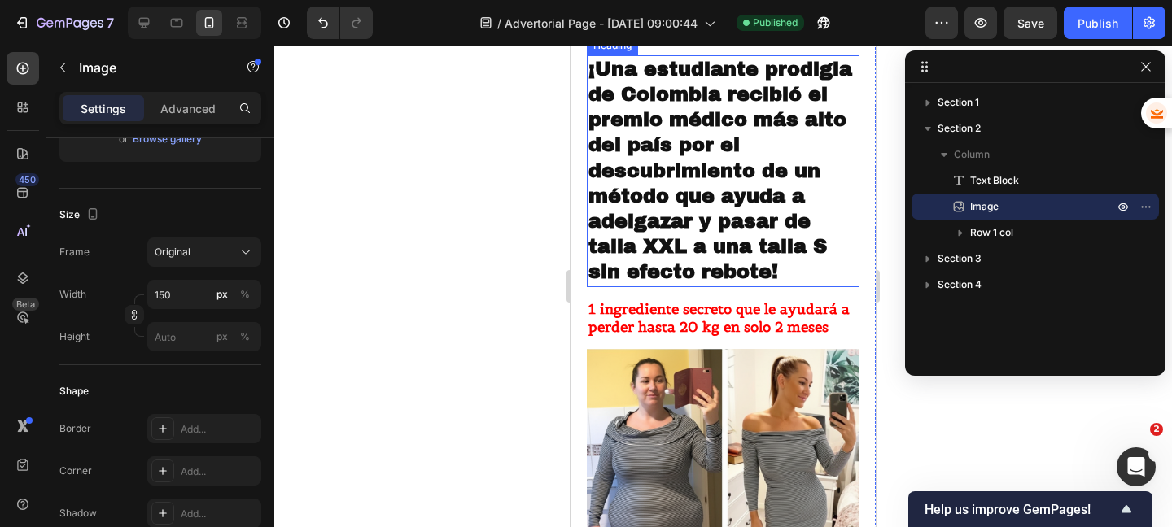
scroll to position [219, 0]
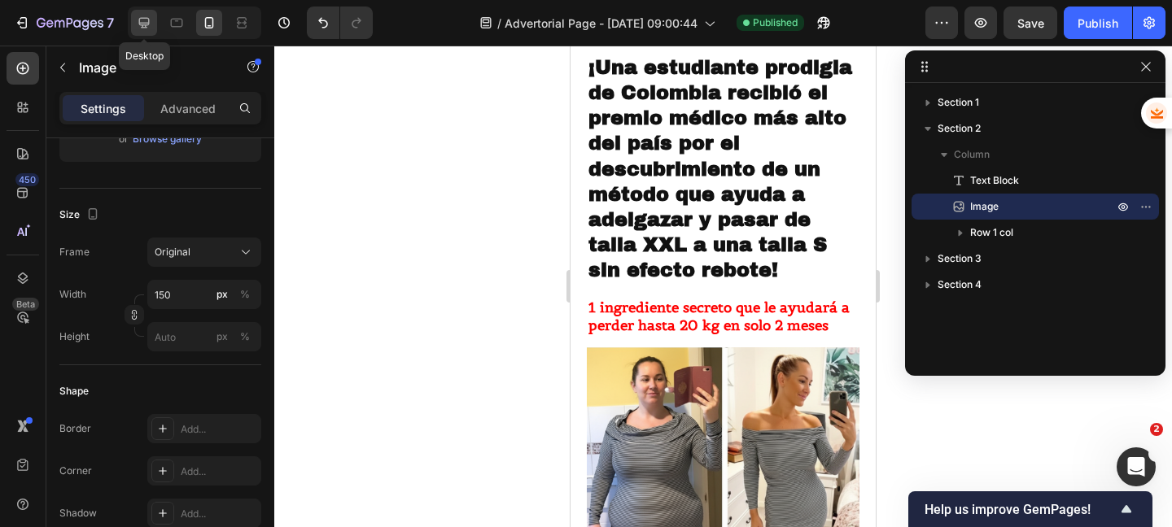
click at [147, 16] on icon at bounding box center [144, 23] width 16 height 16
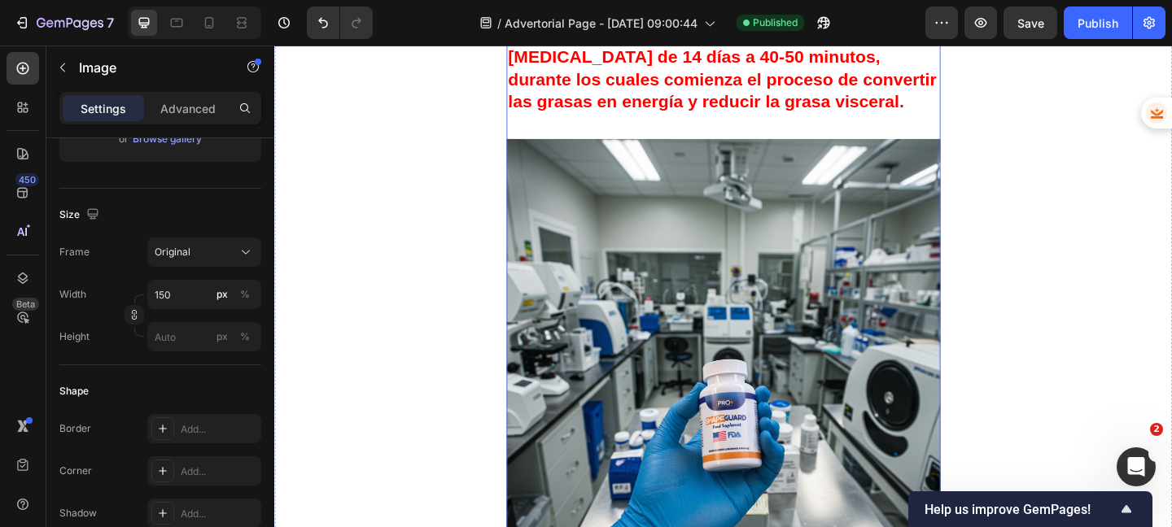
scroll to position [3400, 0]
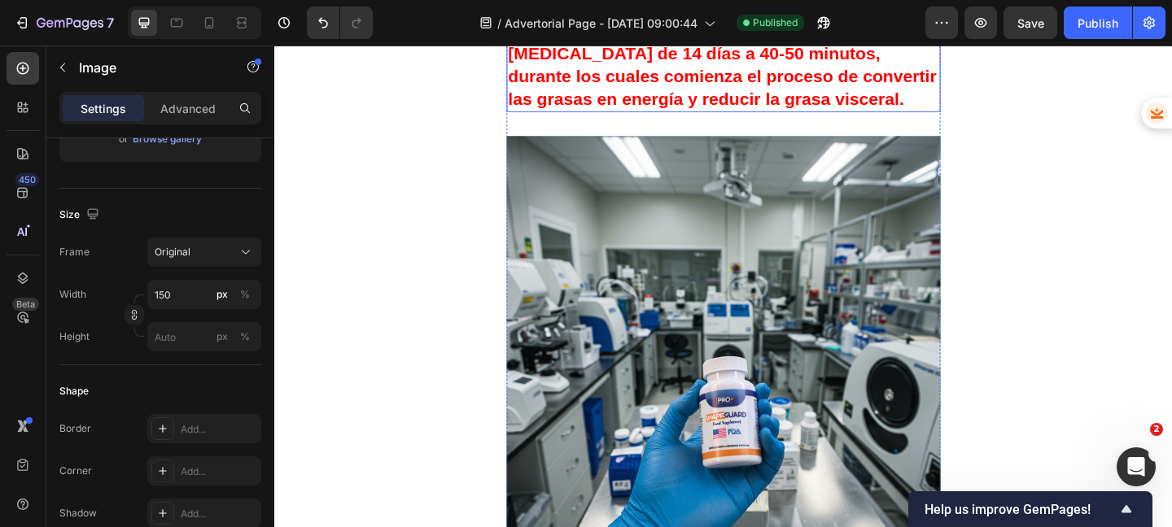
click at [882, 114] on strong "De acuerdo con la fórmula [PERSON_NAME], se creó el producto "SHAPEGUARD". Solo…" at bounding box center [761, 42] width 466 height 143
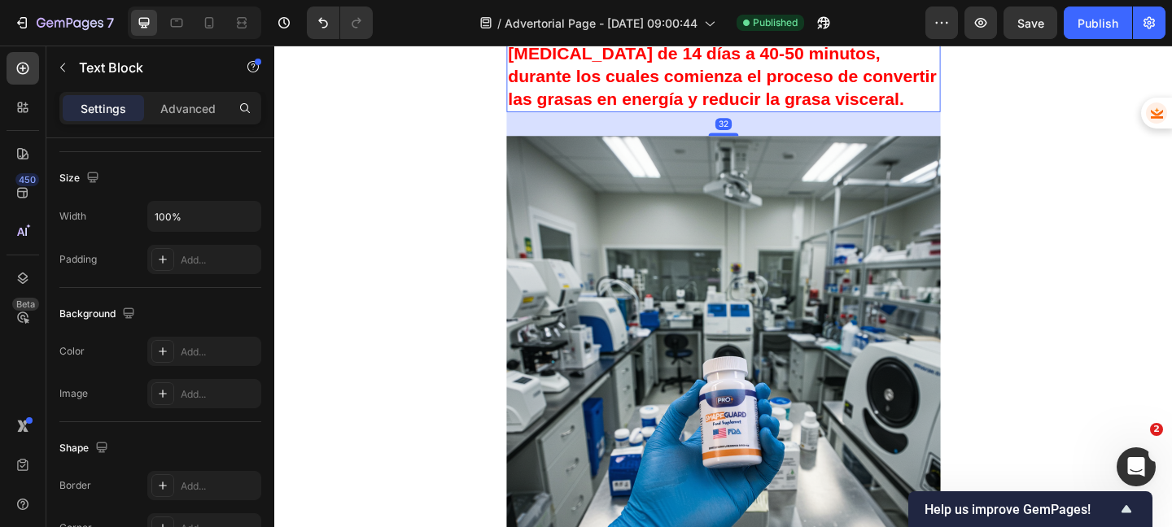
scroll to position [0, 0]
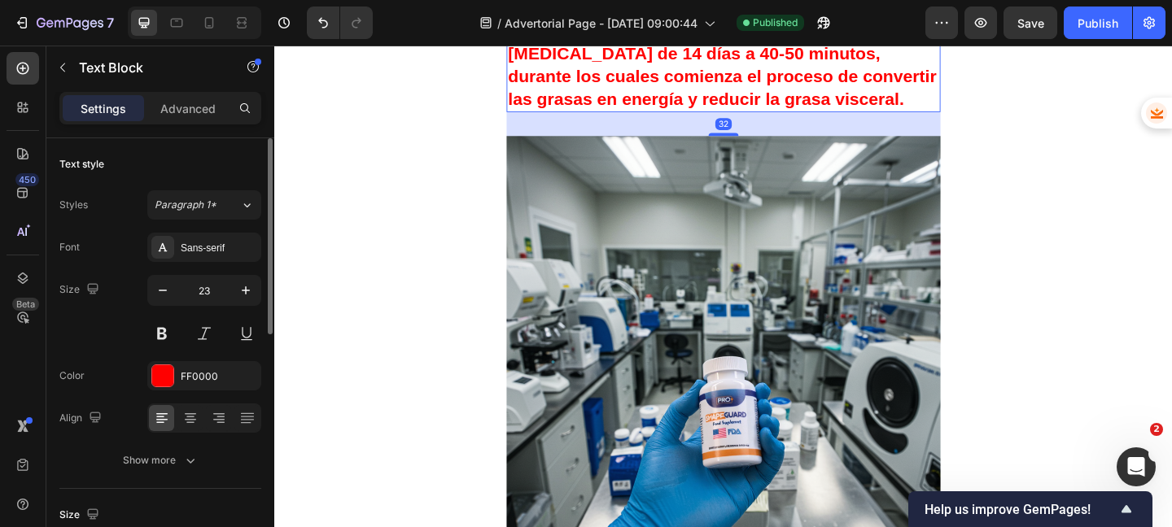
click at [884, 114] on strong "De acuerdo con la fórmula [PERSON_NAME], se creó el producto "SHAPEGUARD". Solo…" at bounding box center [761, 42] width 466 height 143
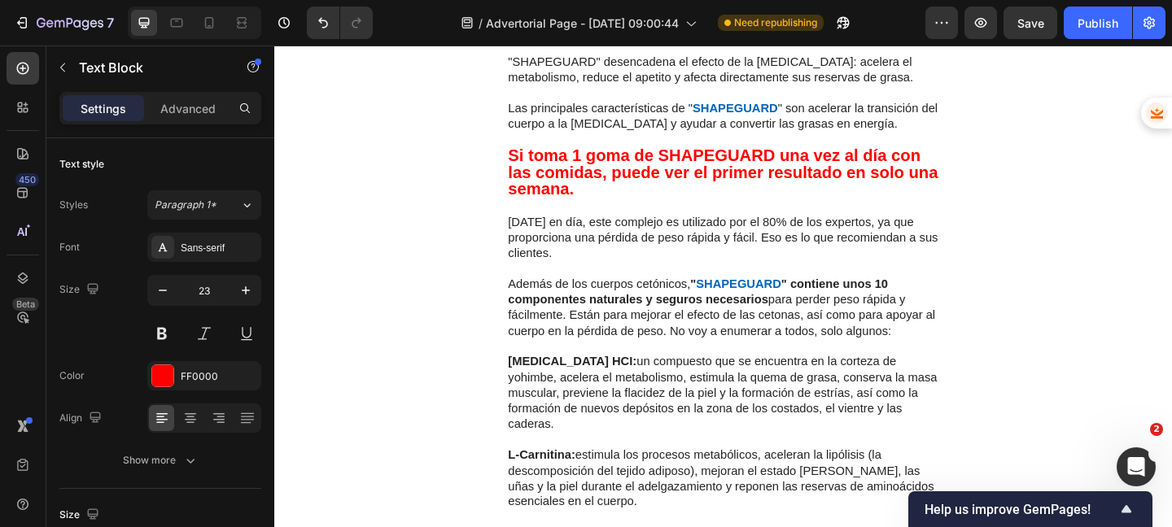
scroll to position [4030, 0]
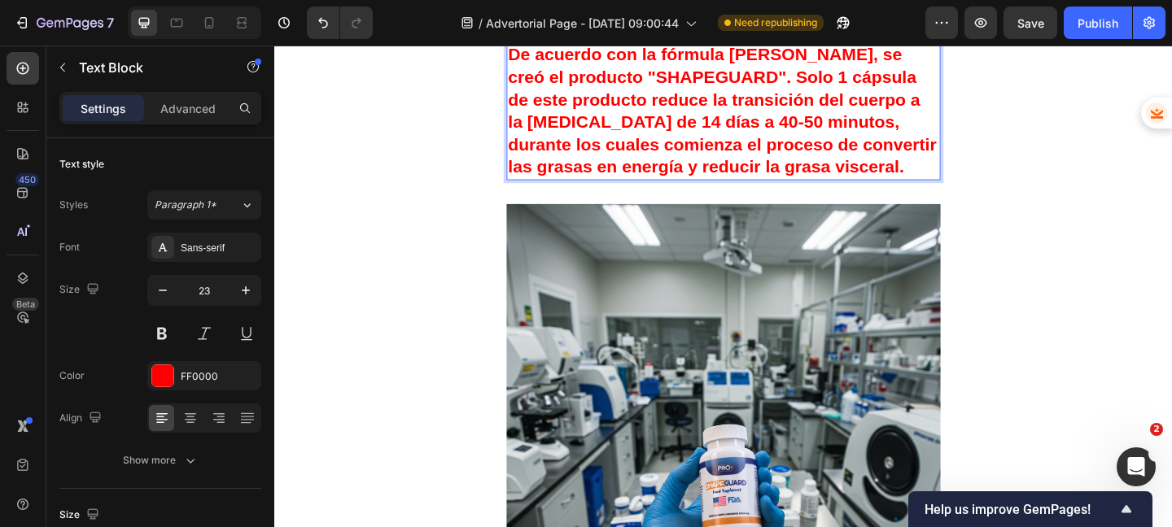
click at [877, 188] on strong "De acuerdo con la fórmula de Elena, se creó el producto "SHAPEGUARD". Solo 1 cá…" at bounding box center [761, 116] width 466 height 143
click at [905, 192] on div "De acuerdo con la fórmula de Elena, se creó el producto "SHAPEGUARD". Solo 1 cá…" at bounding box center [762, 117] width 472 height 149
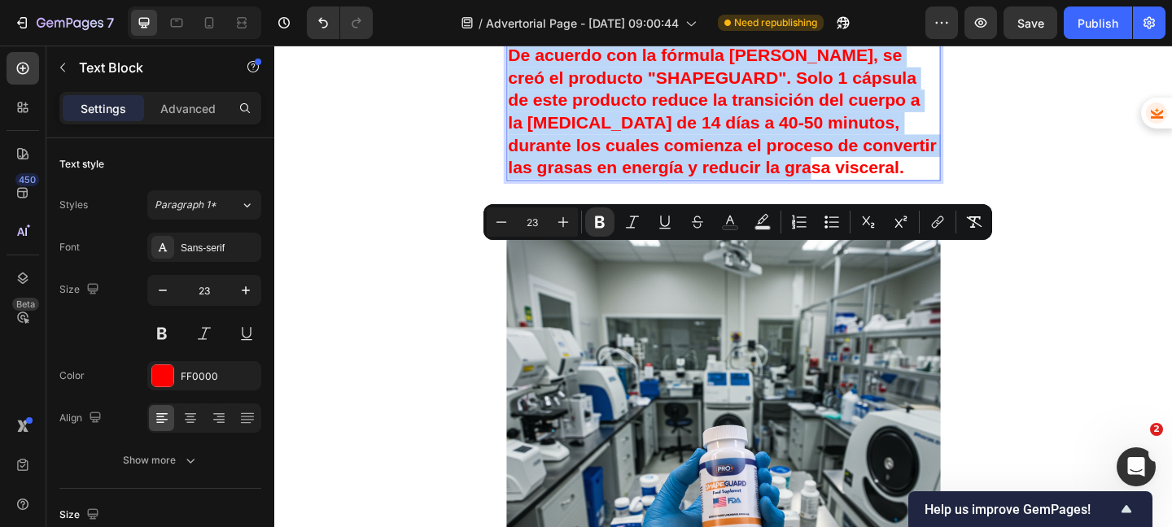
drag, startPoint x: 879, startPoint y: 400, endPoint x: 526, endPoint y: 279, distance: 373.1
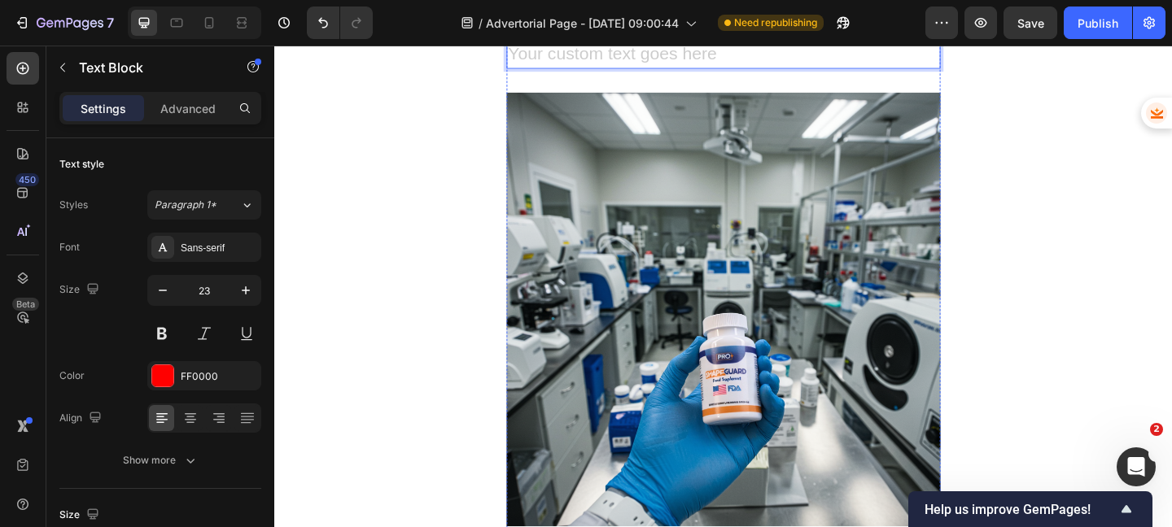
click at [714, 71] on div "Rich Text Editor. Editing area: main" at bounding box center [762, 57] width 472 height 28
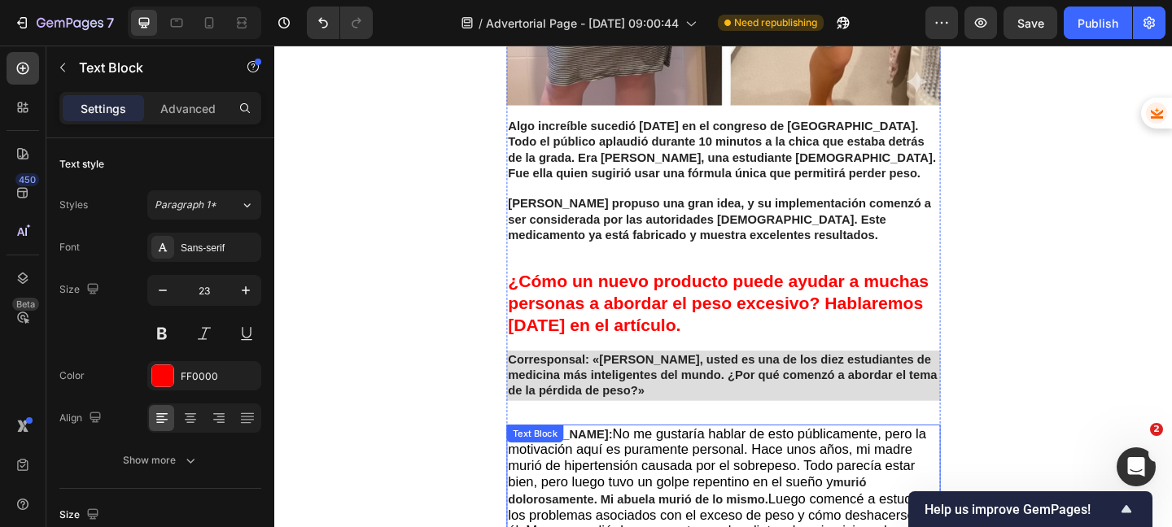
scroll to position [906, 0]
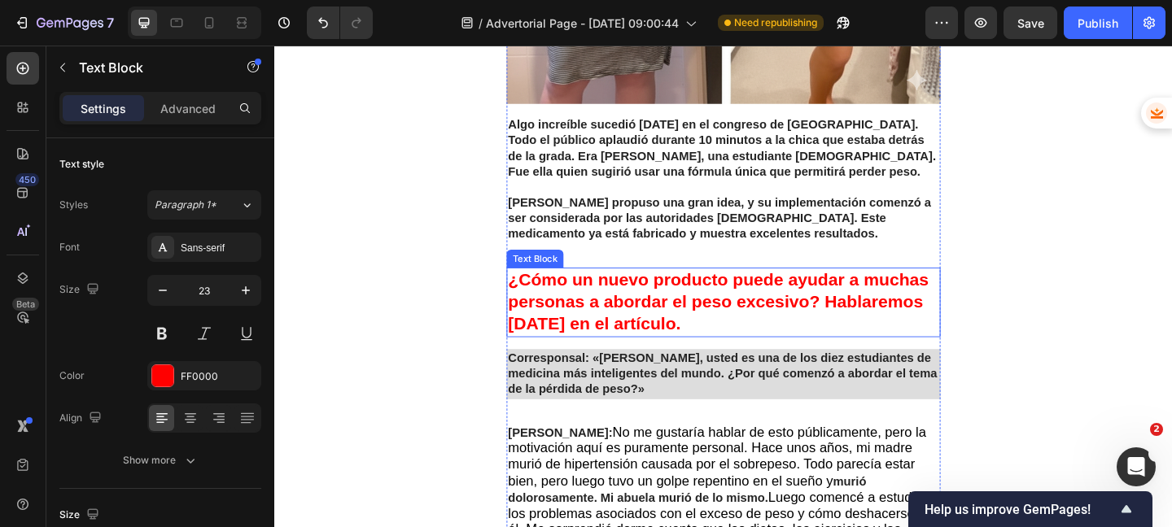
click at [872, 330] on strong "¿Cómo un nuevo producto puede ayudar a muchas personas a abordar el peso excesi…" at bounding box center [756, 325] width 457 height 70
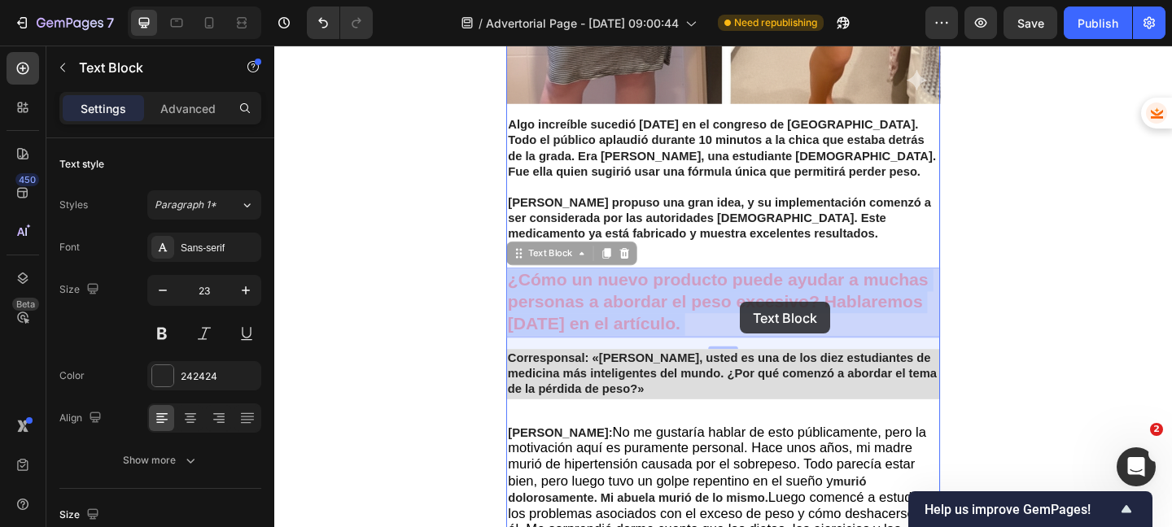
drag, startPoint x: 870, startPoint y: 326, endPoint x: 782, endPoint y: 325, distance: 87.9
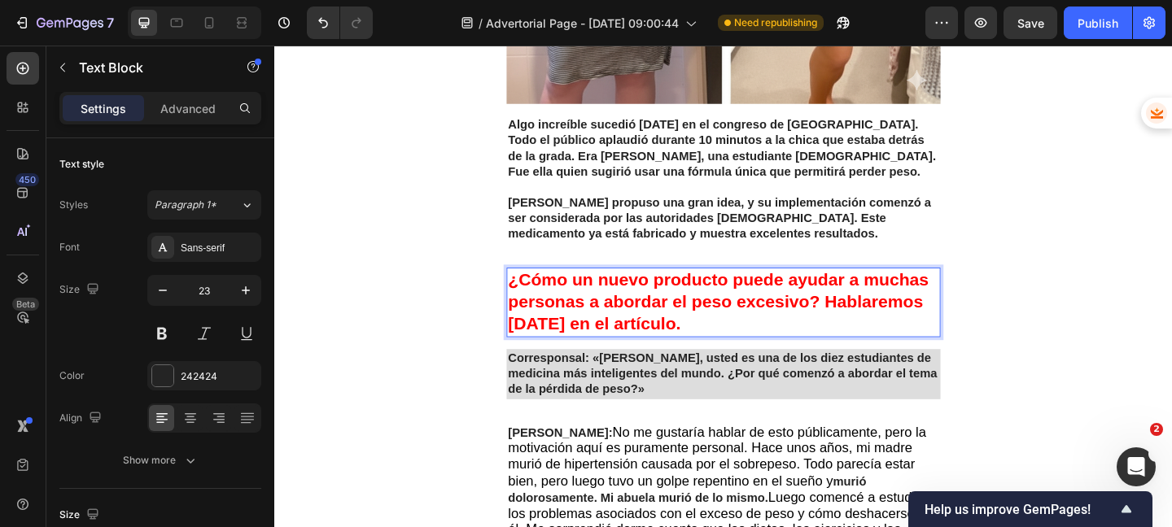
click at [866, 325] on strong "¿Cómo un nuevo producto puede ayudar a muchas personas a abordar el peso excesi…" at bounding box center [756, 325] width 457 height 70
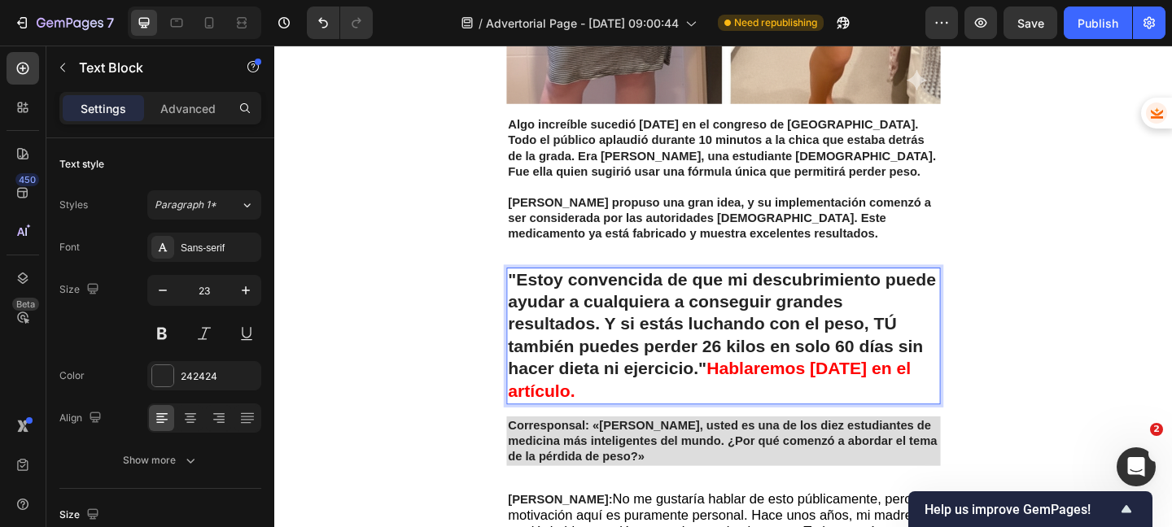
click at [757, 373] on strong ""Estoy convencida de que mi descubrimiento puede ayudar a cualquiera a consegui…" at bounding box center [760, 349] width 465 height 119
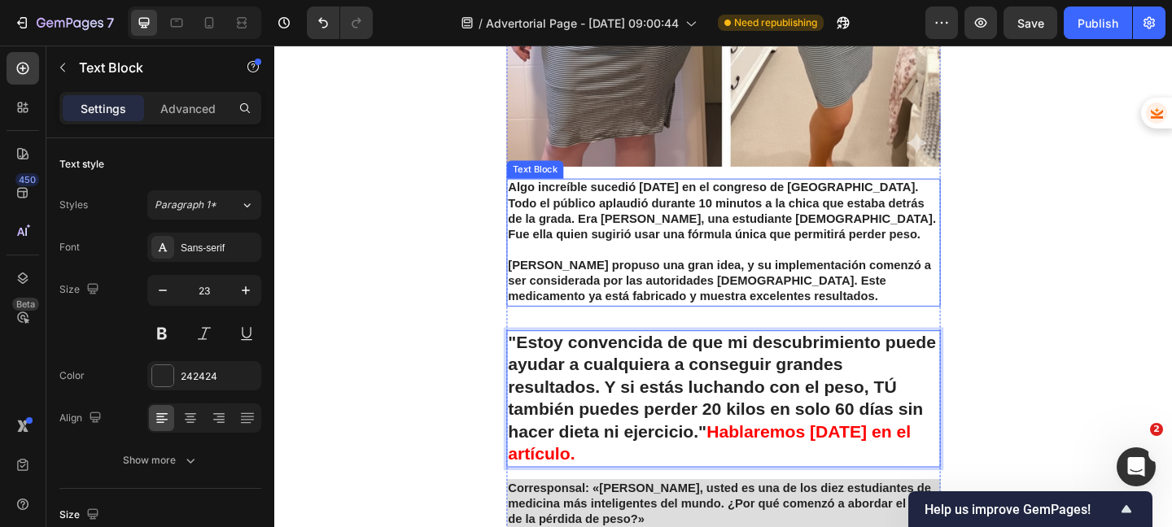
scroll to position [869, 0]
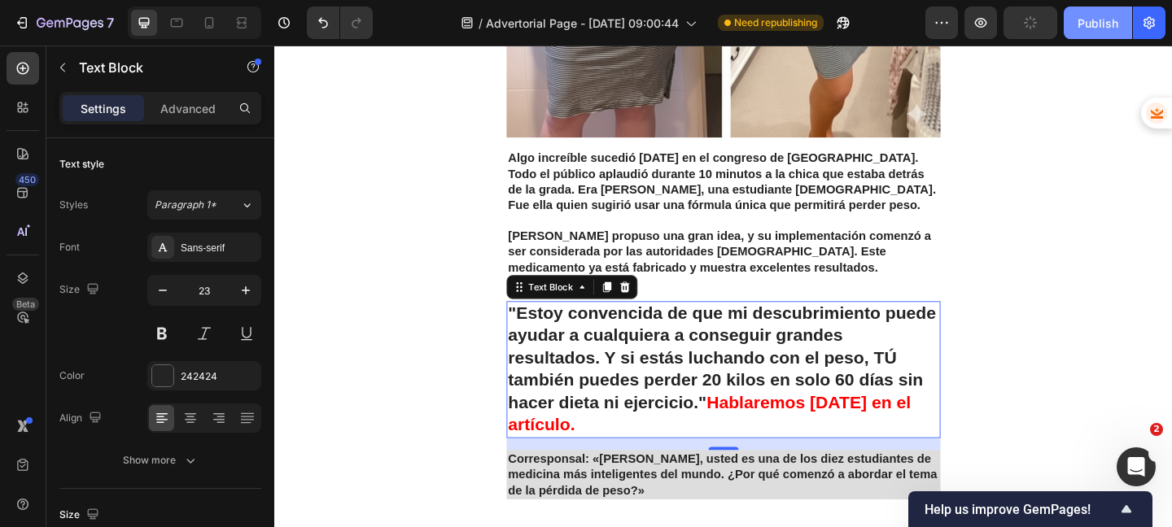
click at [1102, 23] on div "Publish" at bounding box center [1097, 23] width 41 height 17
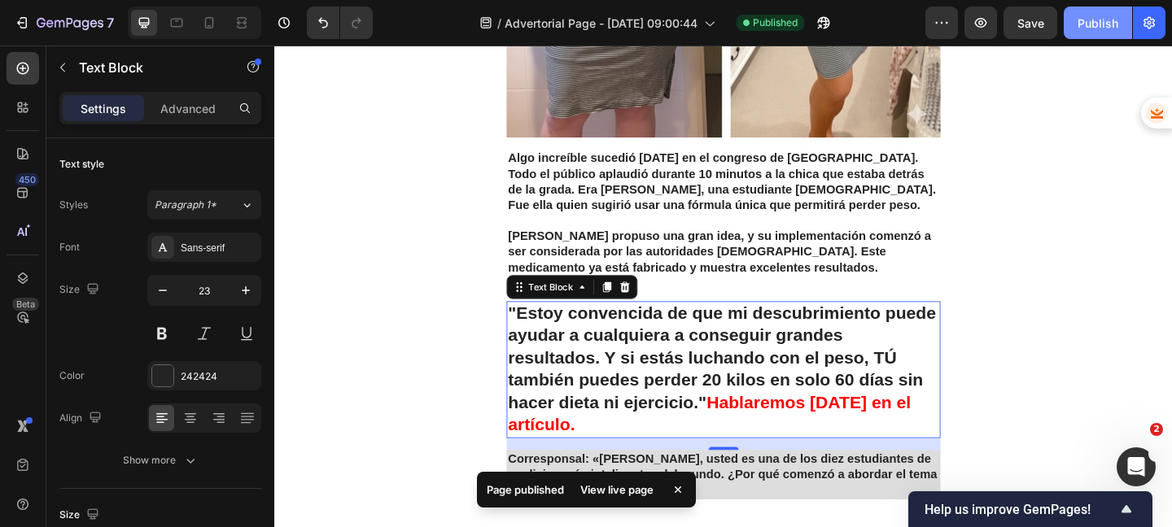
click at [1076, 22] on button "Publish" at bounding box center [1097, 23] width 68 height 33
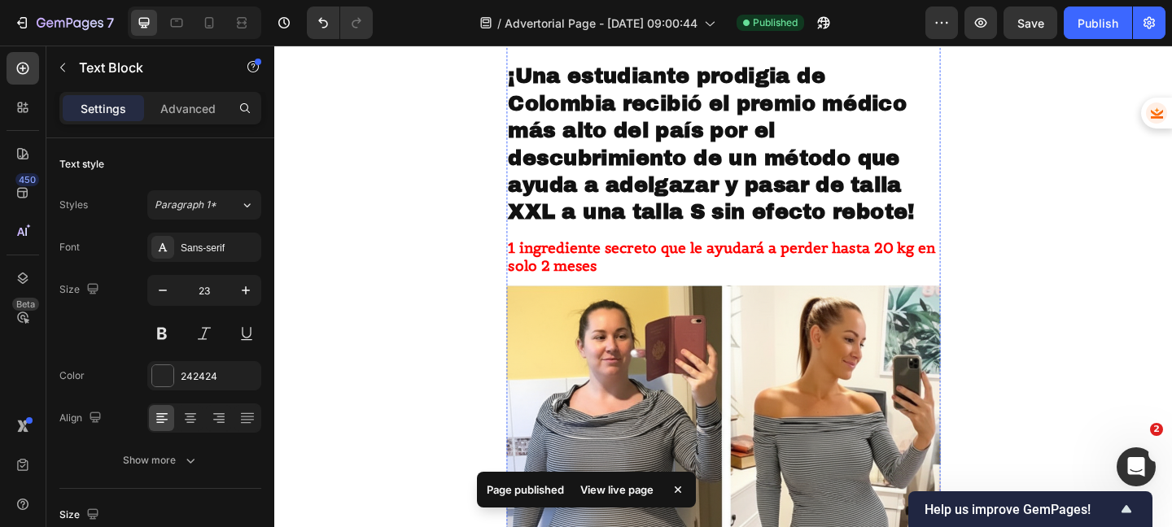
scroll to position [231, 0]
